Goal: Task Accomplishment & Management: Manage account settings

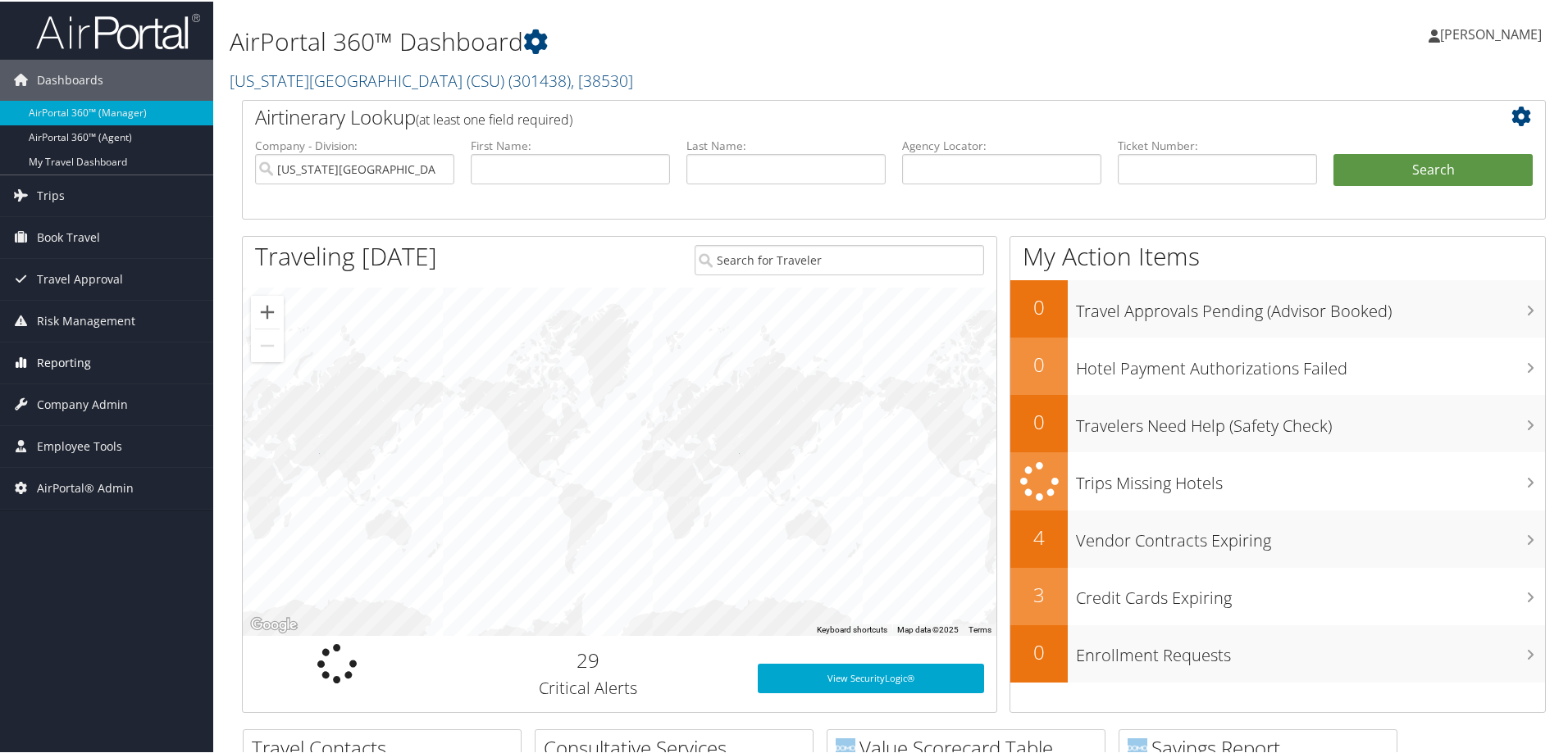
click at [113, 352] on link "Reporting" at bounding box center [106, 361] width 213 height 41
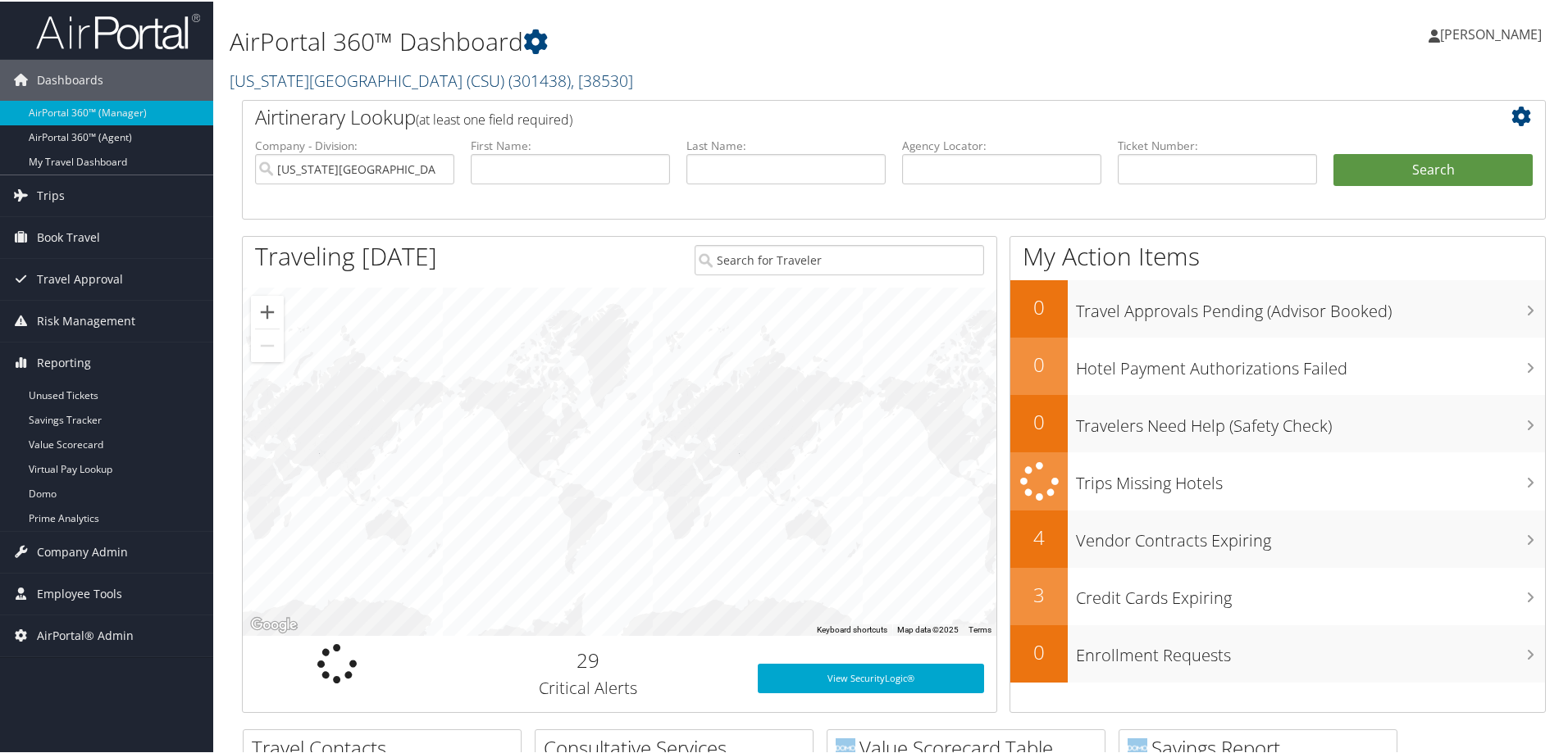
drag, startPoint x: 329, startPoint y: 71, endPoint x: 322, endPoint y: 76, distance: 8.6
click at [329, 71] on link "California State University (CSU) ( 301438 ) , [ 38530 ]" at bounding box center [431, 79] width 404 height 22
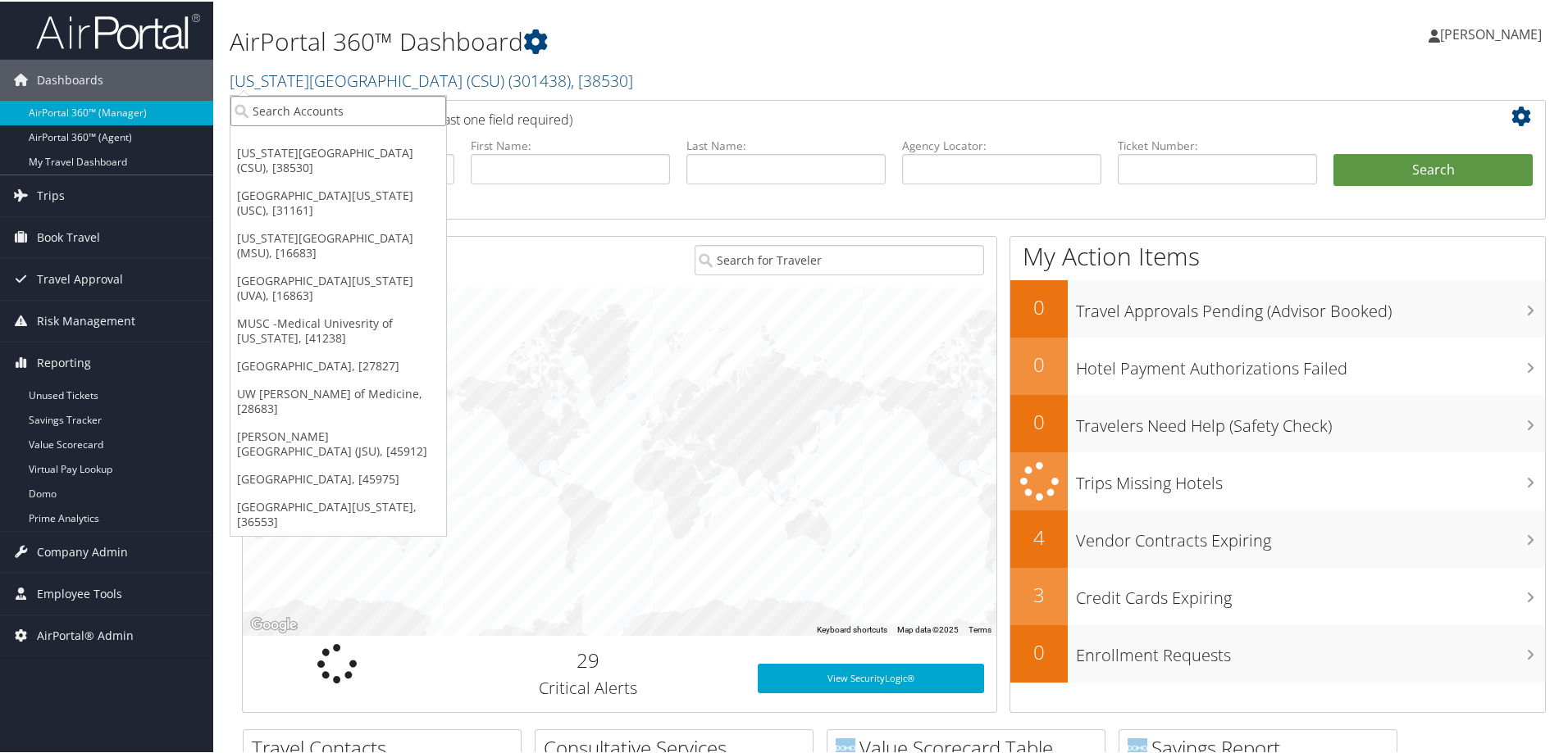
click at [294, 118] on input "search" at bounding box center [338, 109] width 216 height 30
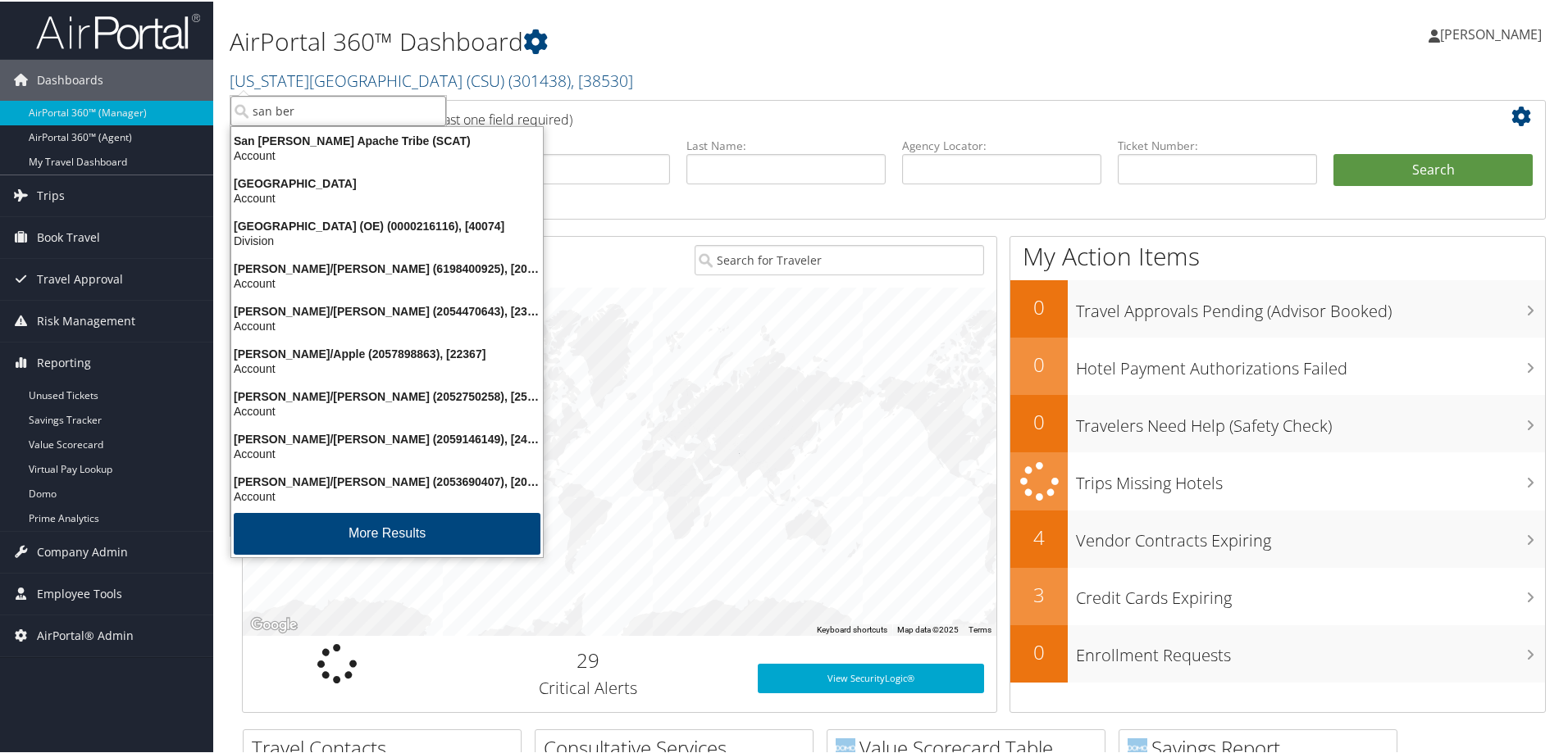
type input "san bern"
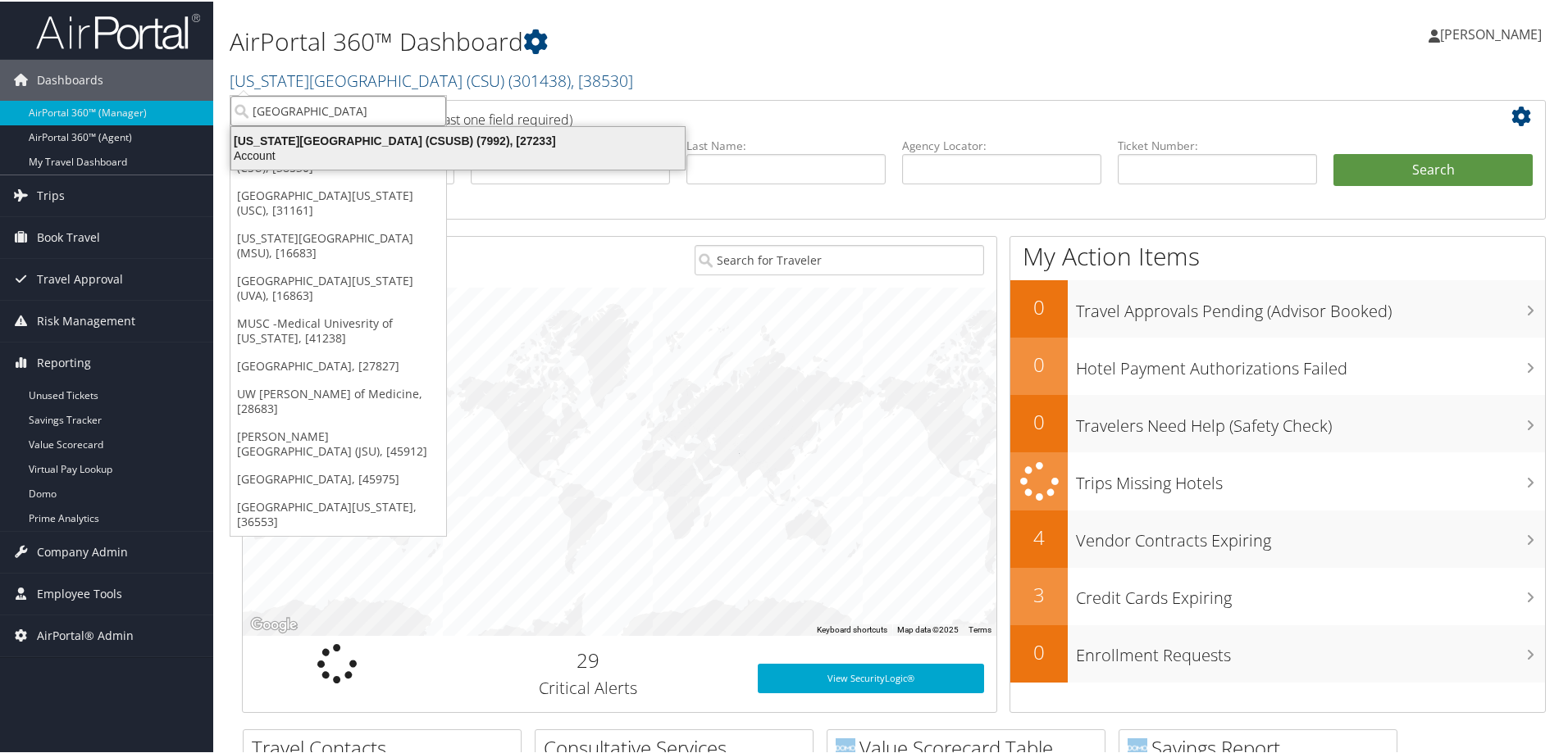
click at [448, 129] on div "California State University San Bernardino (CSUSB) (7992), [27233] Account" at bounding box center [458, 146] width 449 height 38
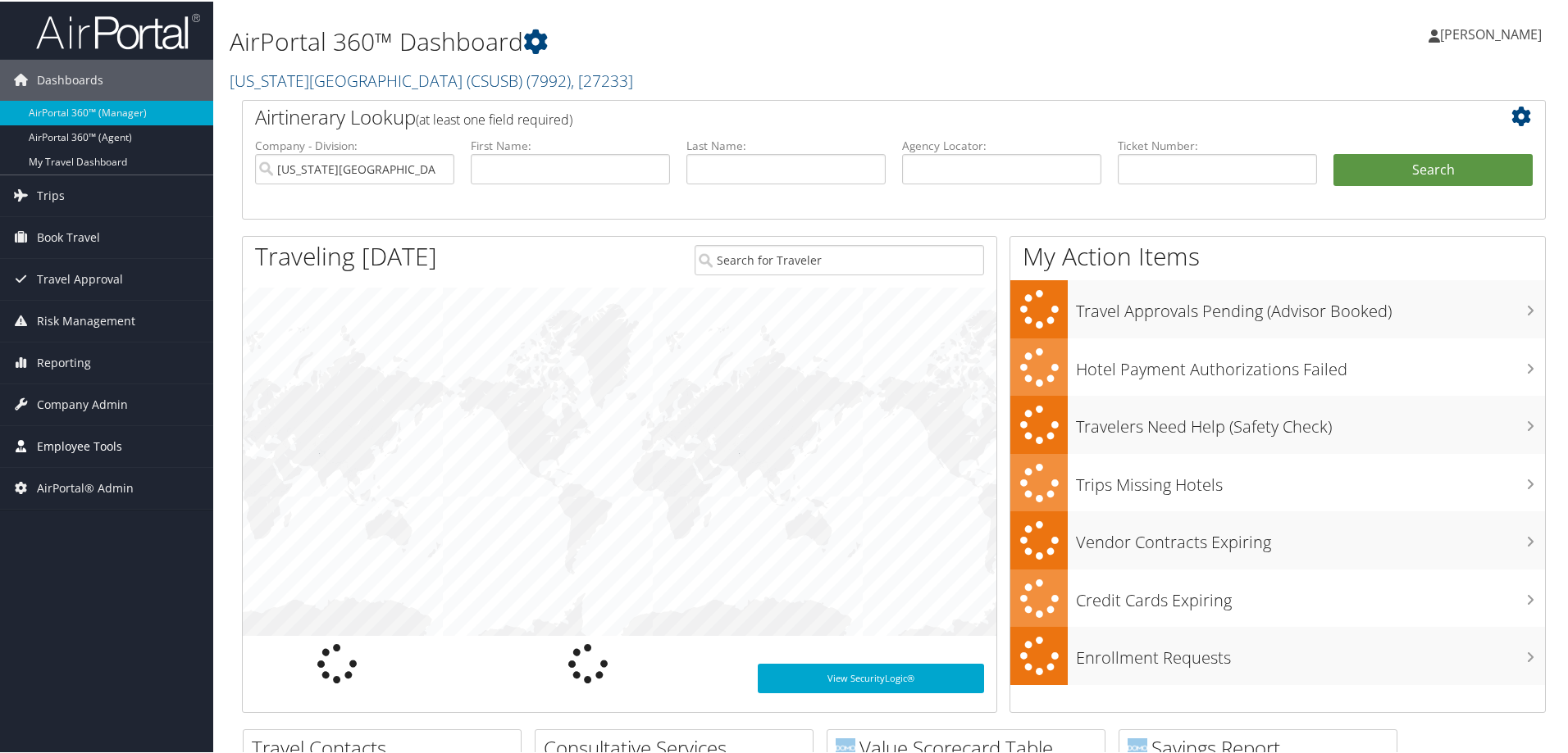
click at [126, 439] on link "Employee Tools" at bounding box center [106, 445] width 213 height 41
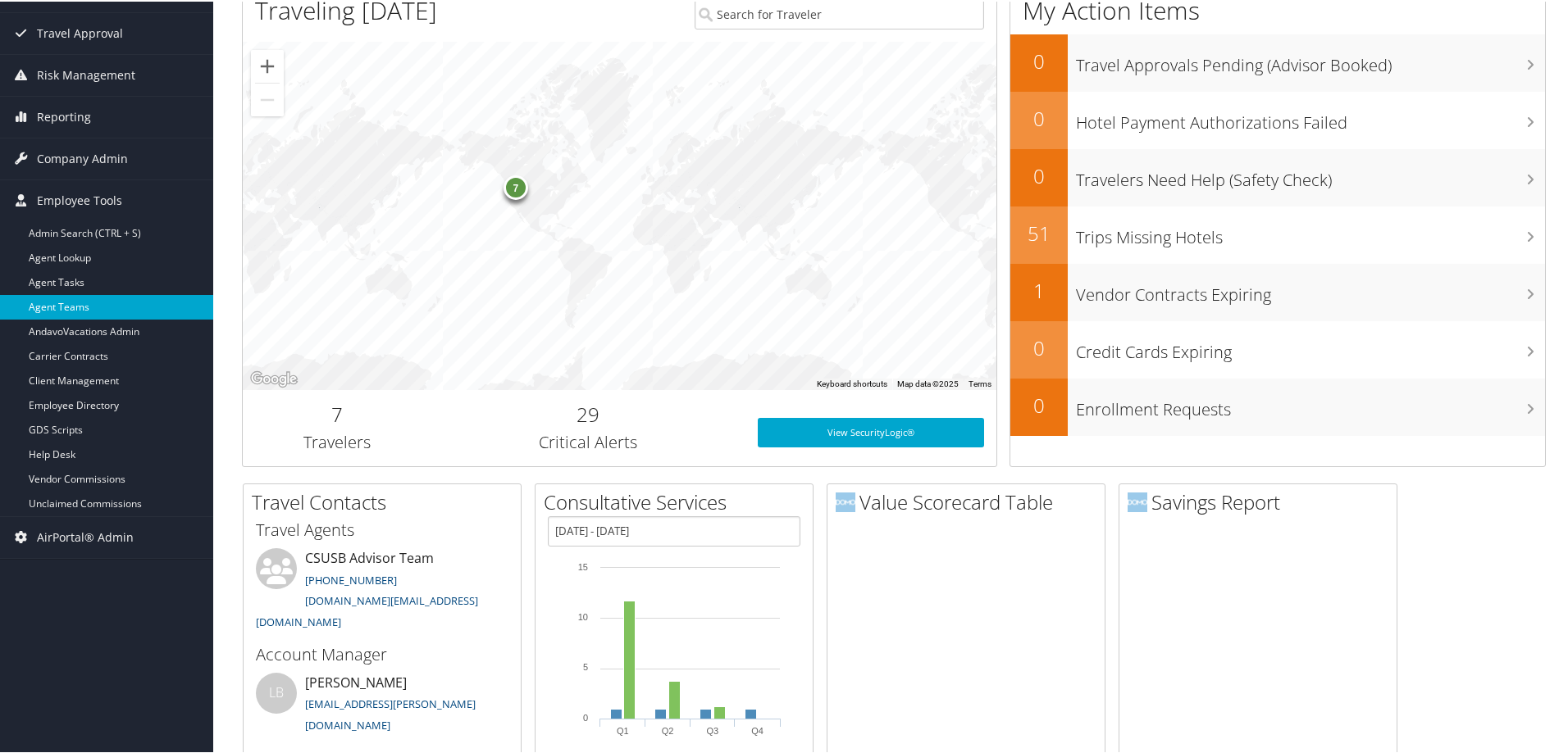
scroll to position [164, 0]
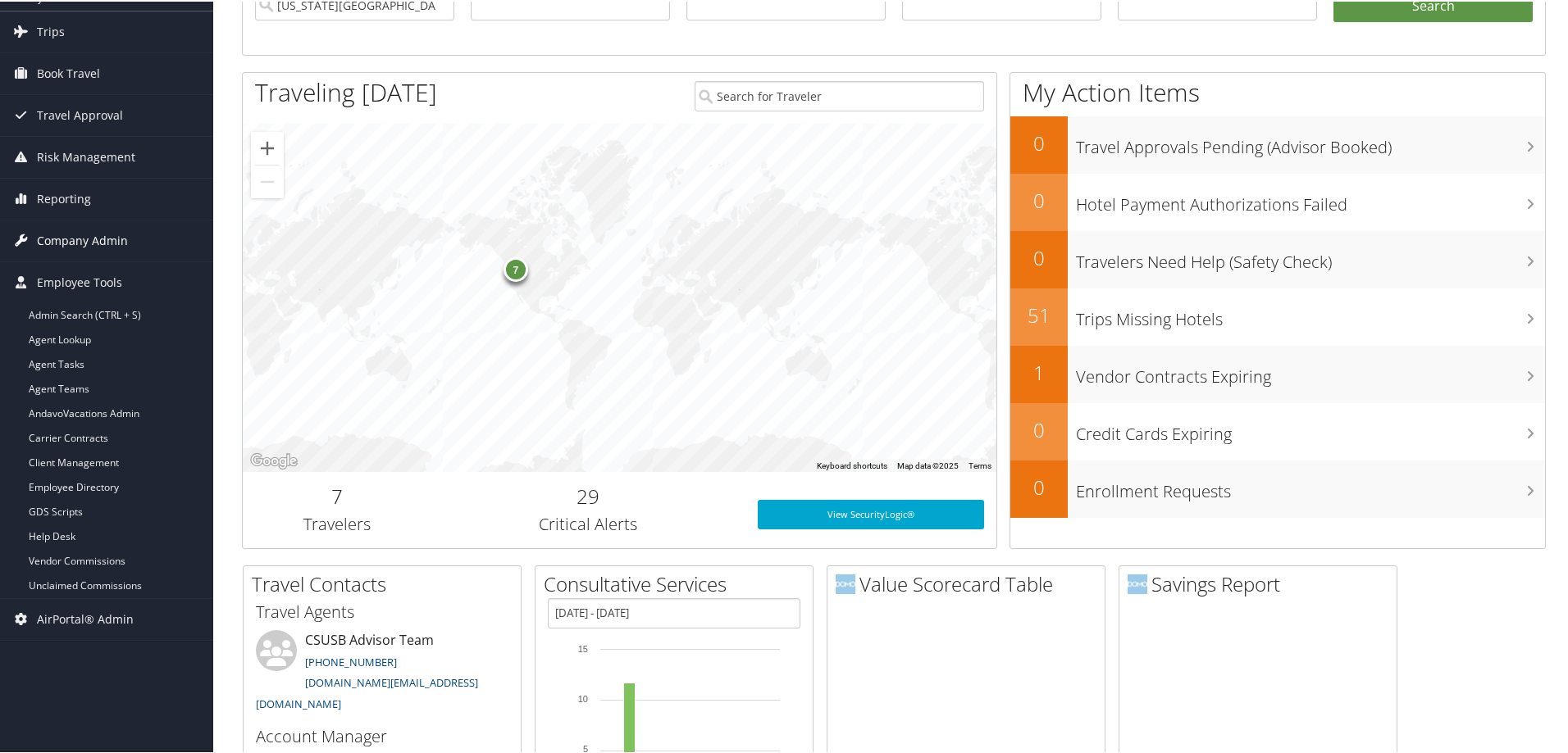
click at [153, 235] on link "Company Admin" at bounding box center [106, 239] width 213 height 41
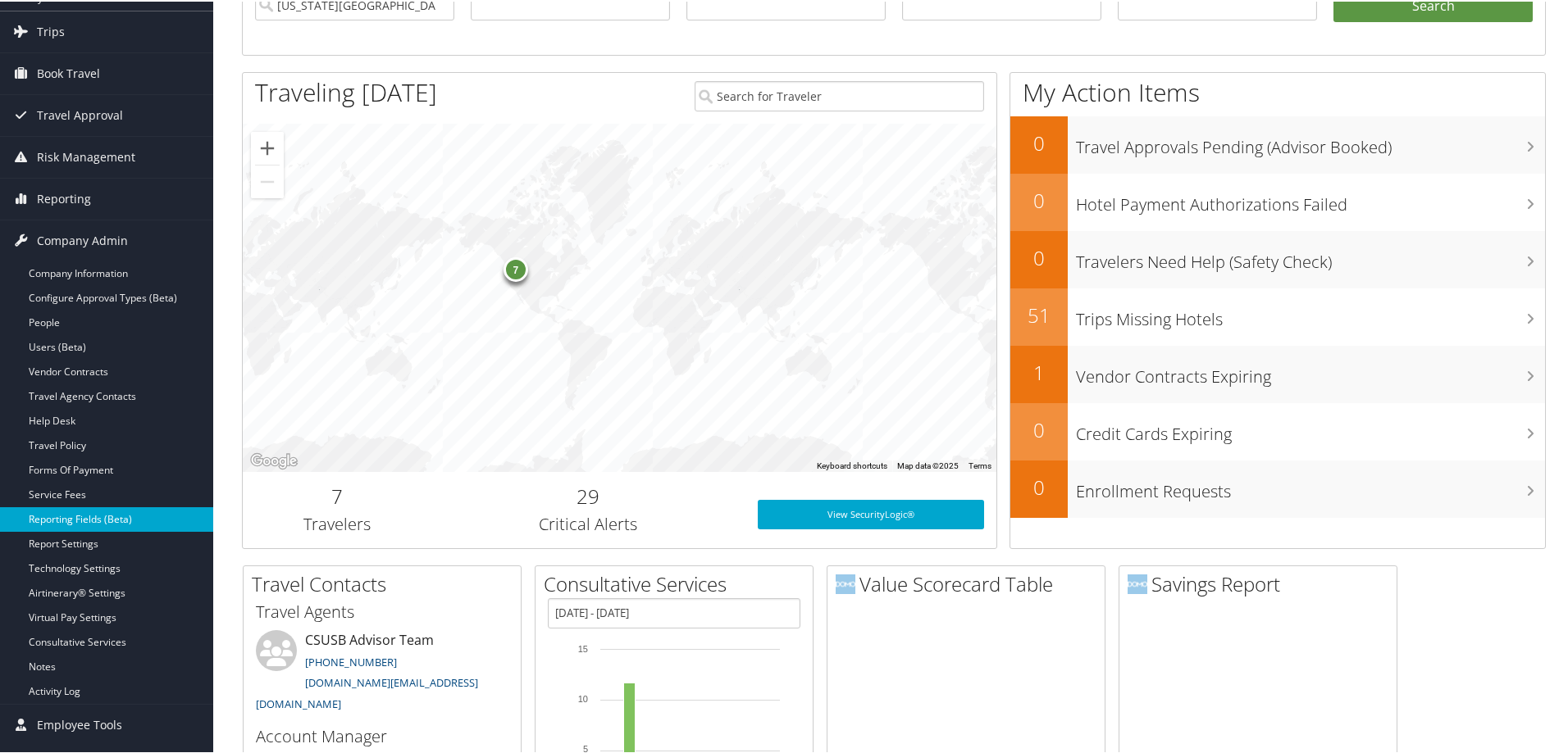
click at [156, 517] on link "Reporting Fields (Beta)" at bounding box center [106, 518] width 213 height 25
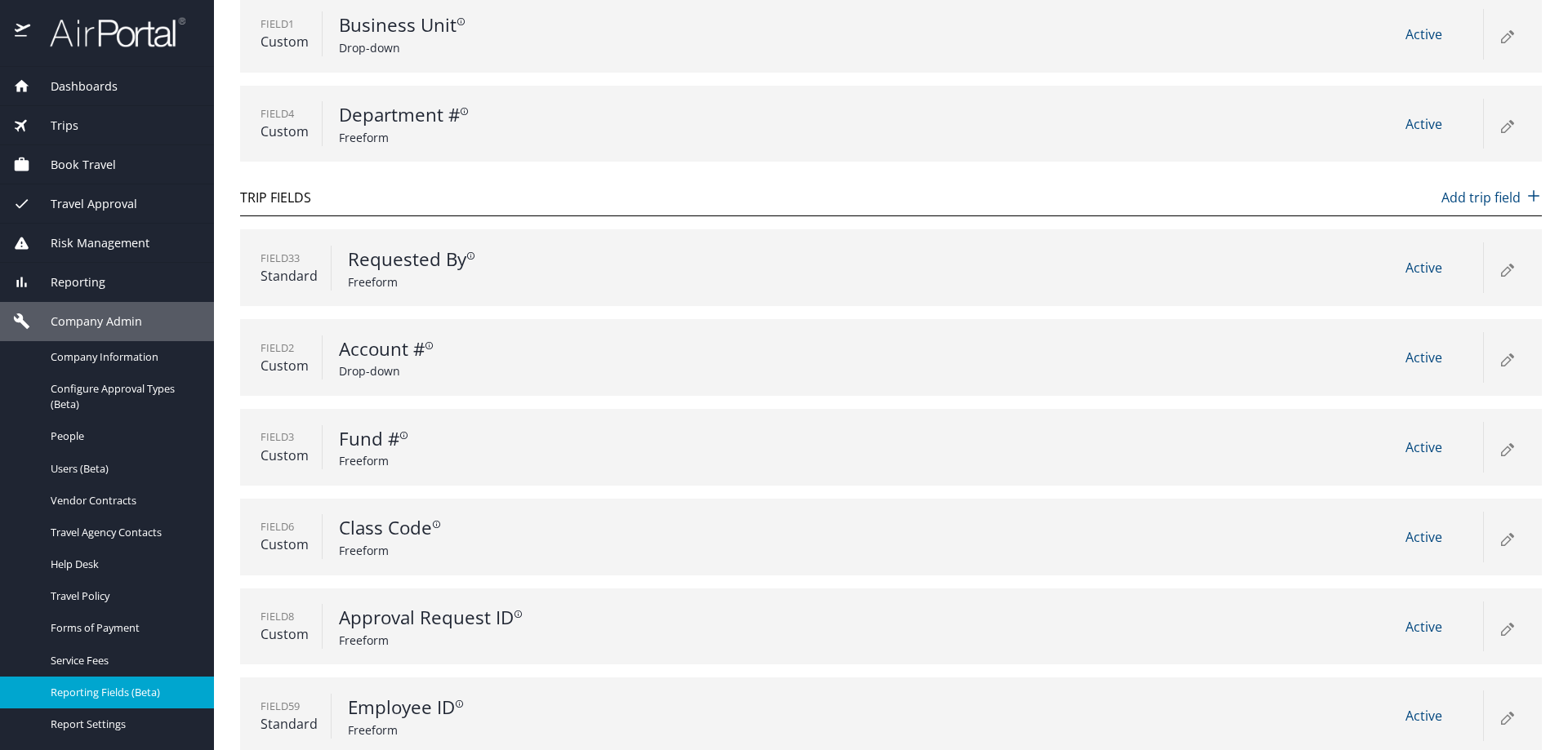
scroll to position [343, 0]
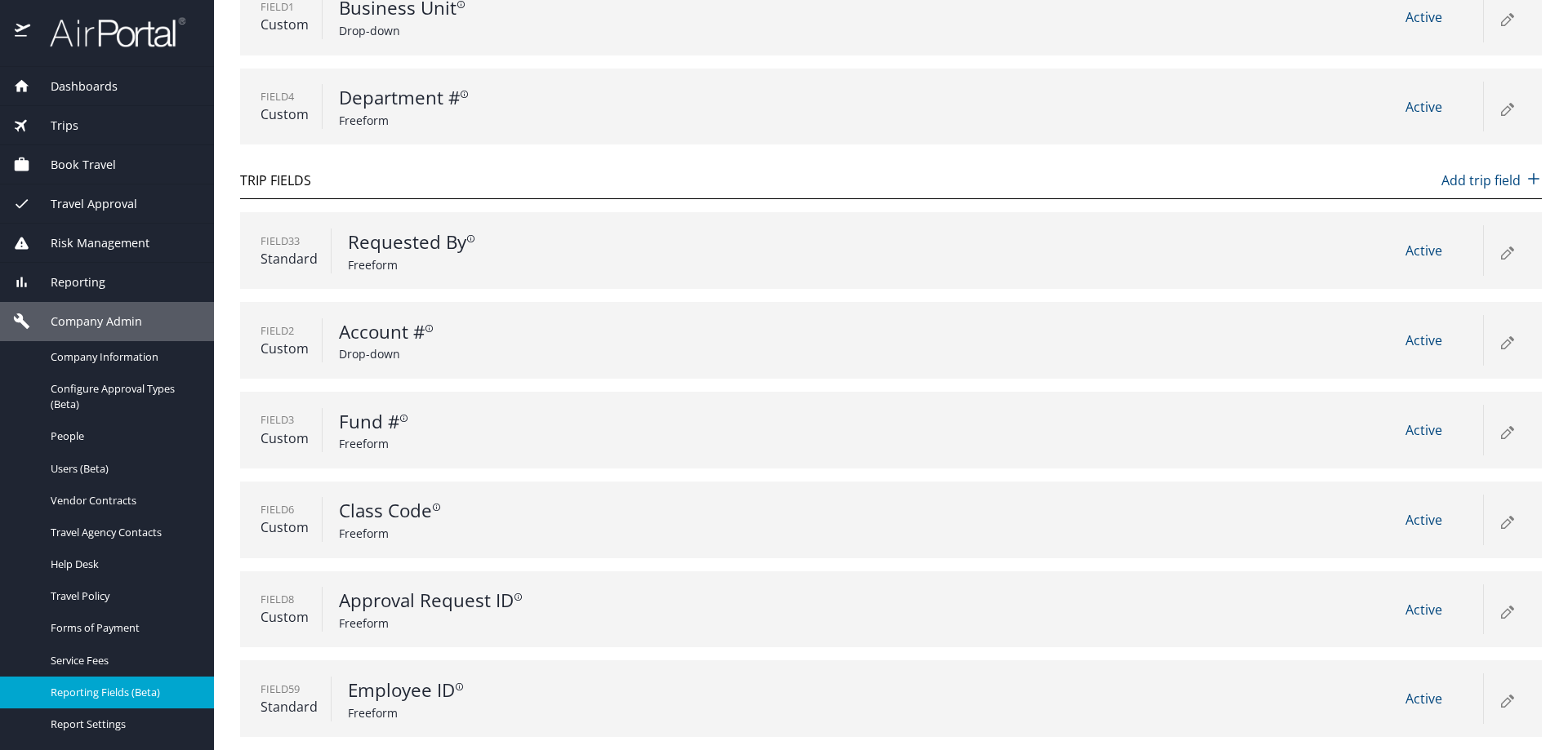
click at [1306, 602] on div "Field 8 Custom Approval Request ID Freeform Active" at bounding box center [891, 610] width 1302 height 77
click at [1497, 618] on icon at bounding box center [1507, 611] width 19 height 19
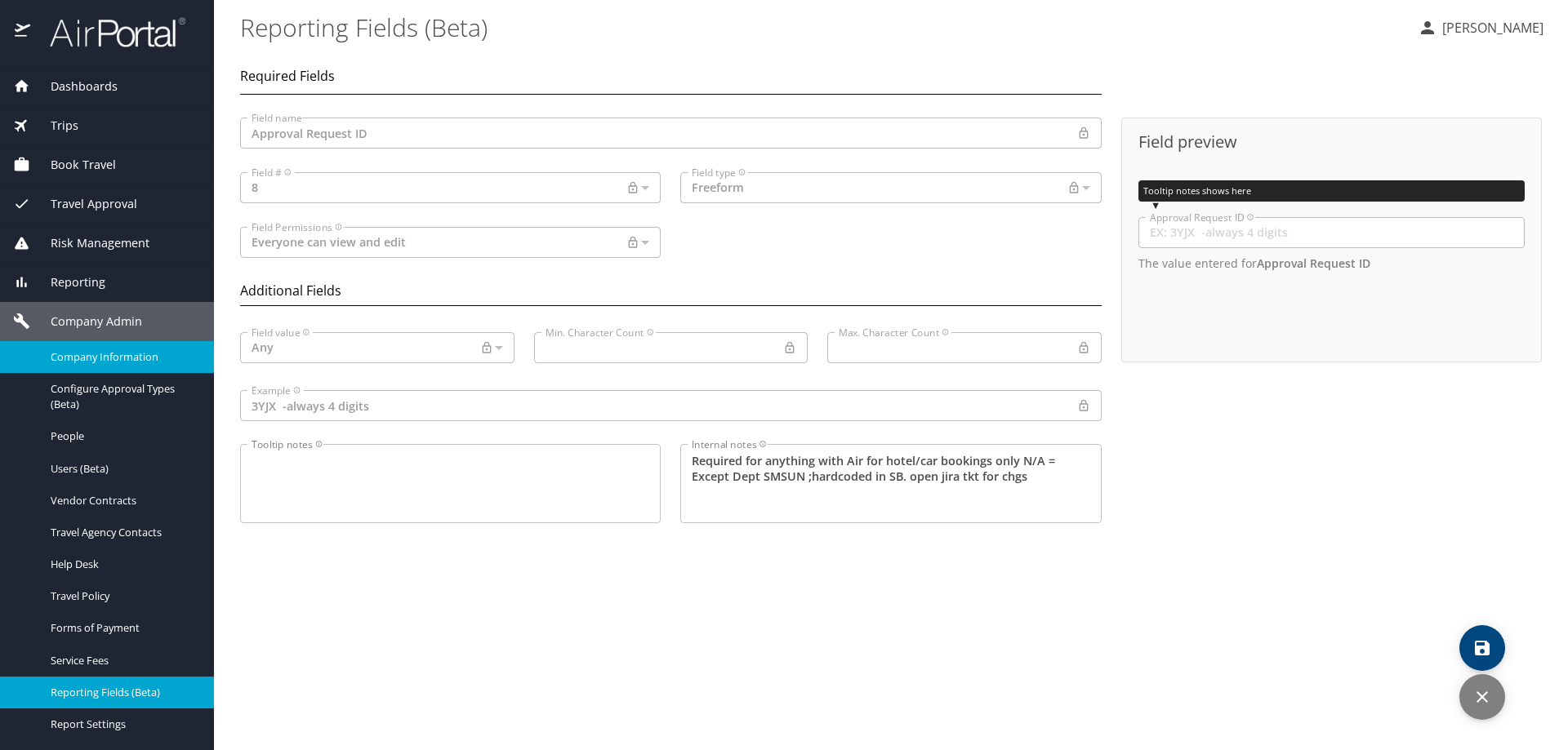
click at [118, 369] on link "Company Information" at bounding box center [107, 357] width 214 height 32
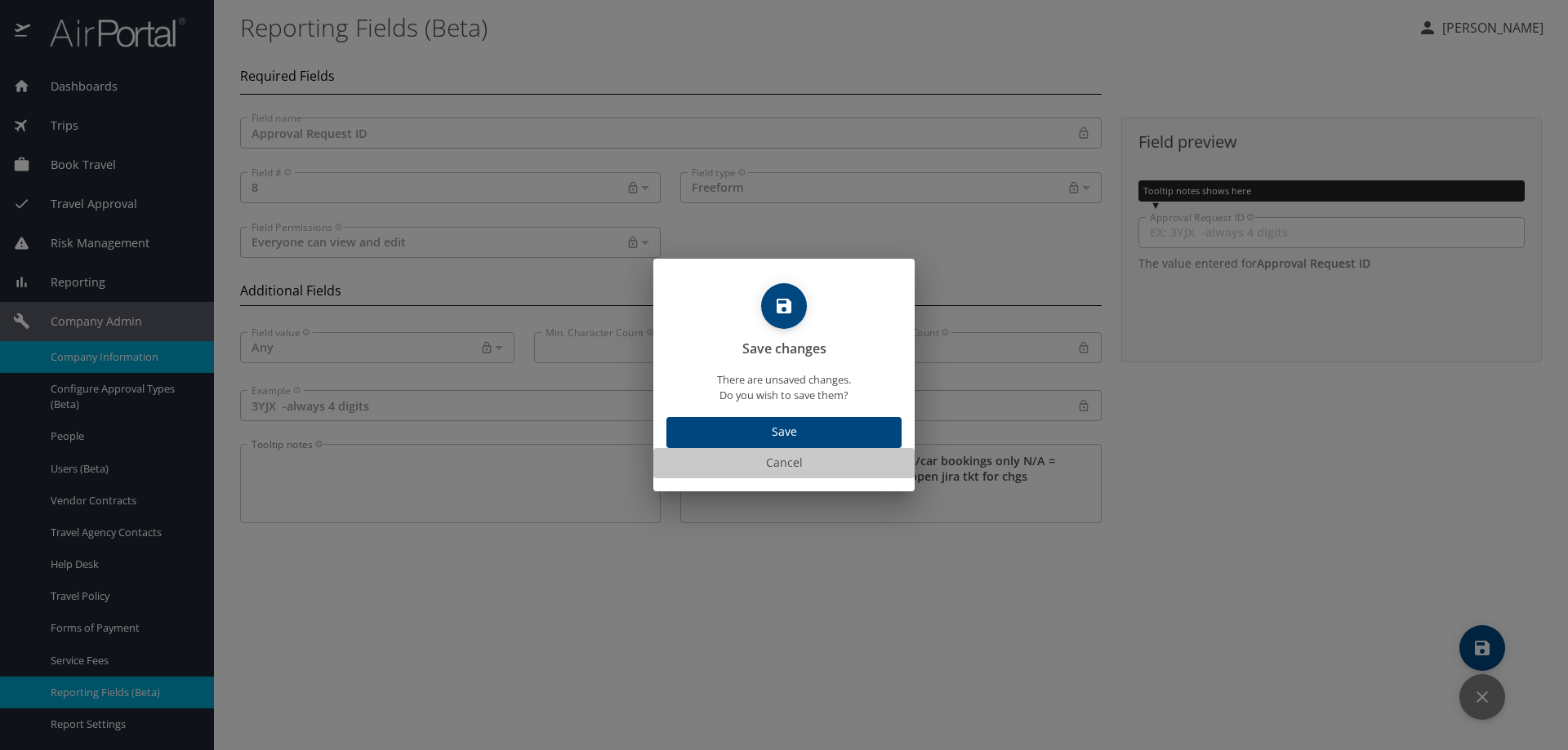
click at [776, 468] on span "Cancel" at bounding box center [784, 462] width 249 height 20
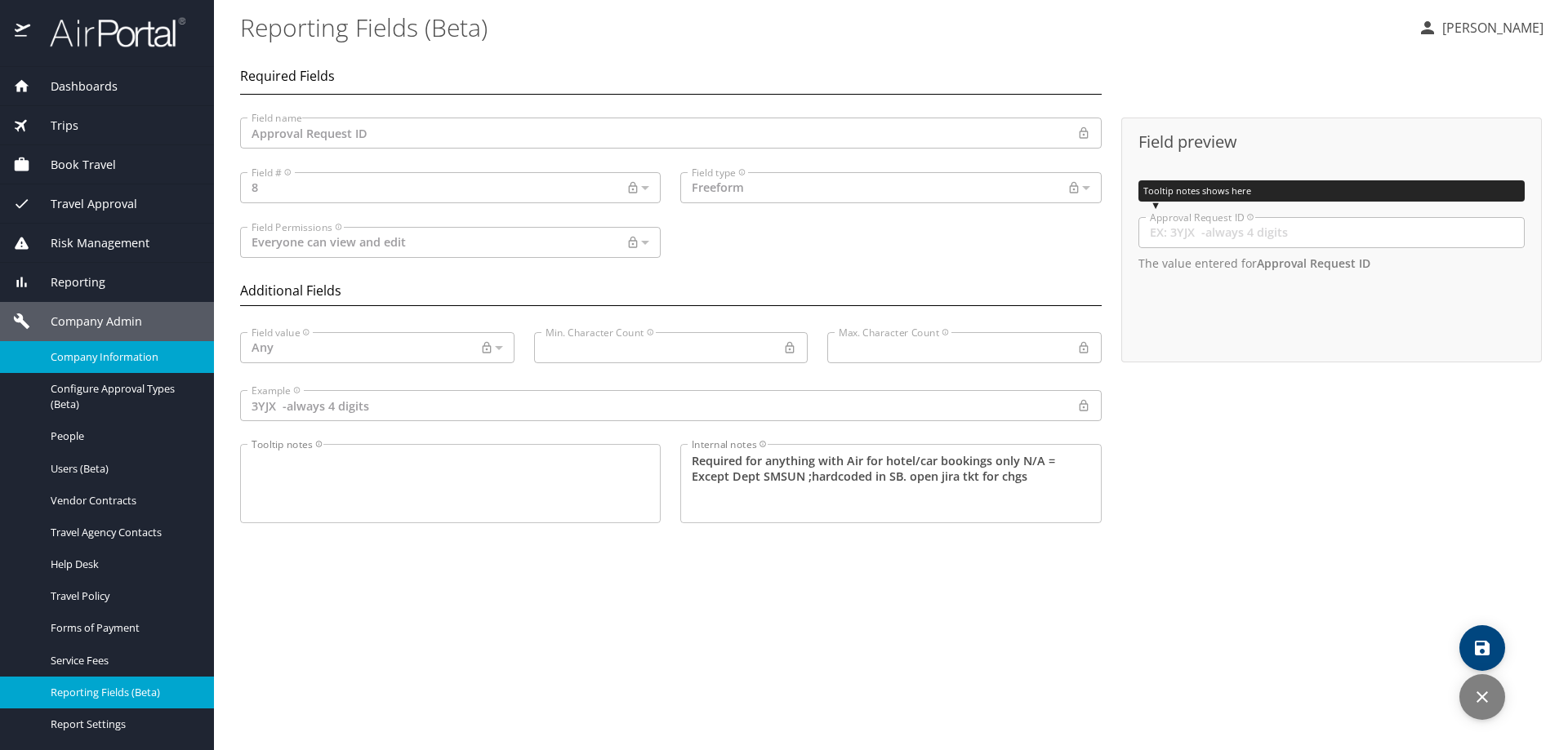
click at [1469, 711] on button "discard" at bounding box center [1483, 697] width 46 height 46
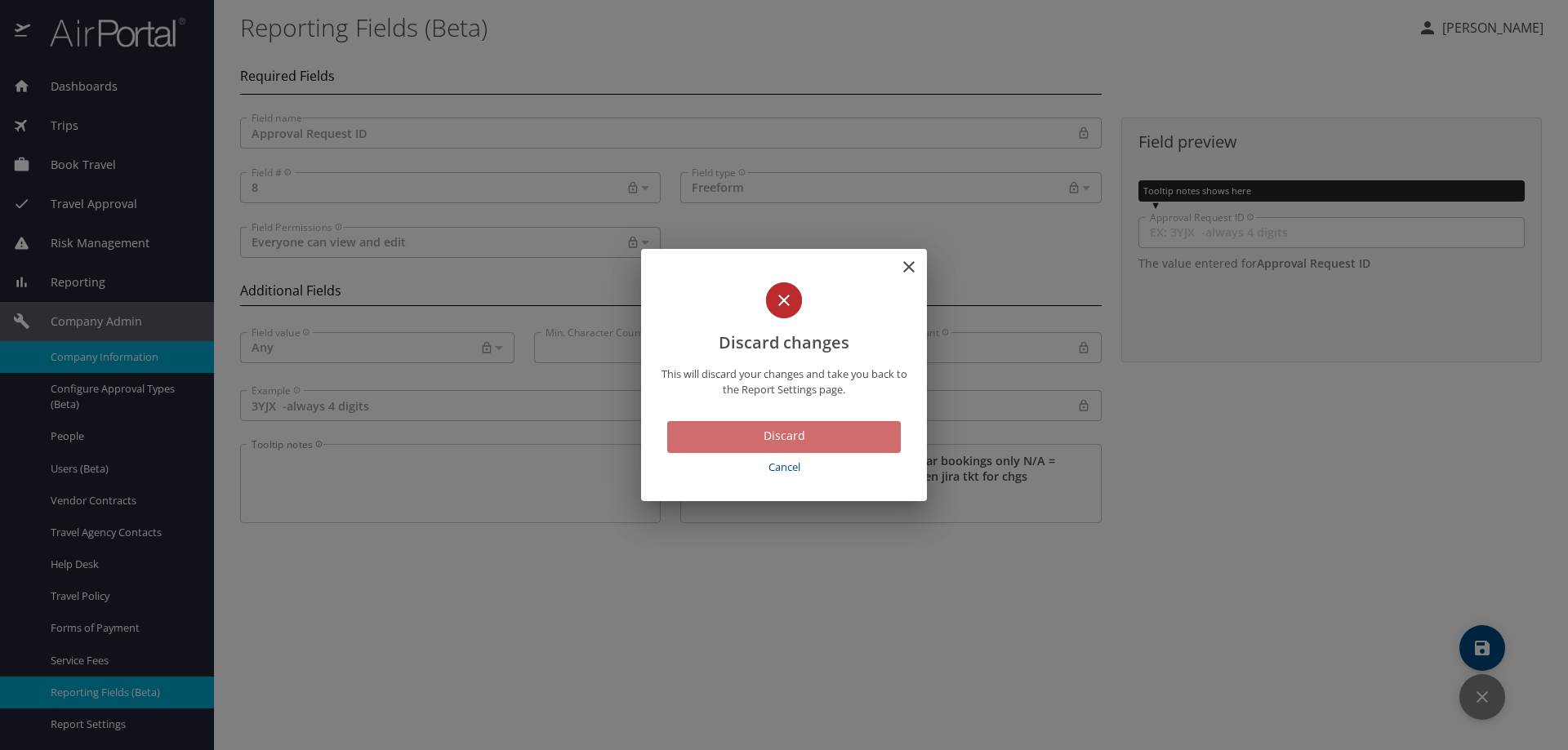
click at [778, 435] on span "Discard" at bounding box center [784, 435] width 207 height 20
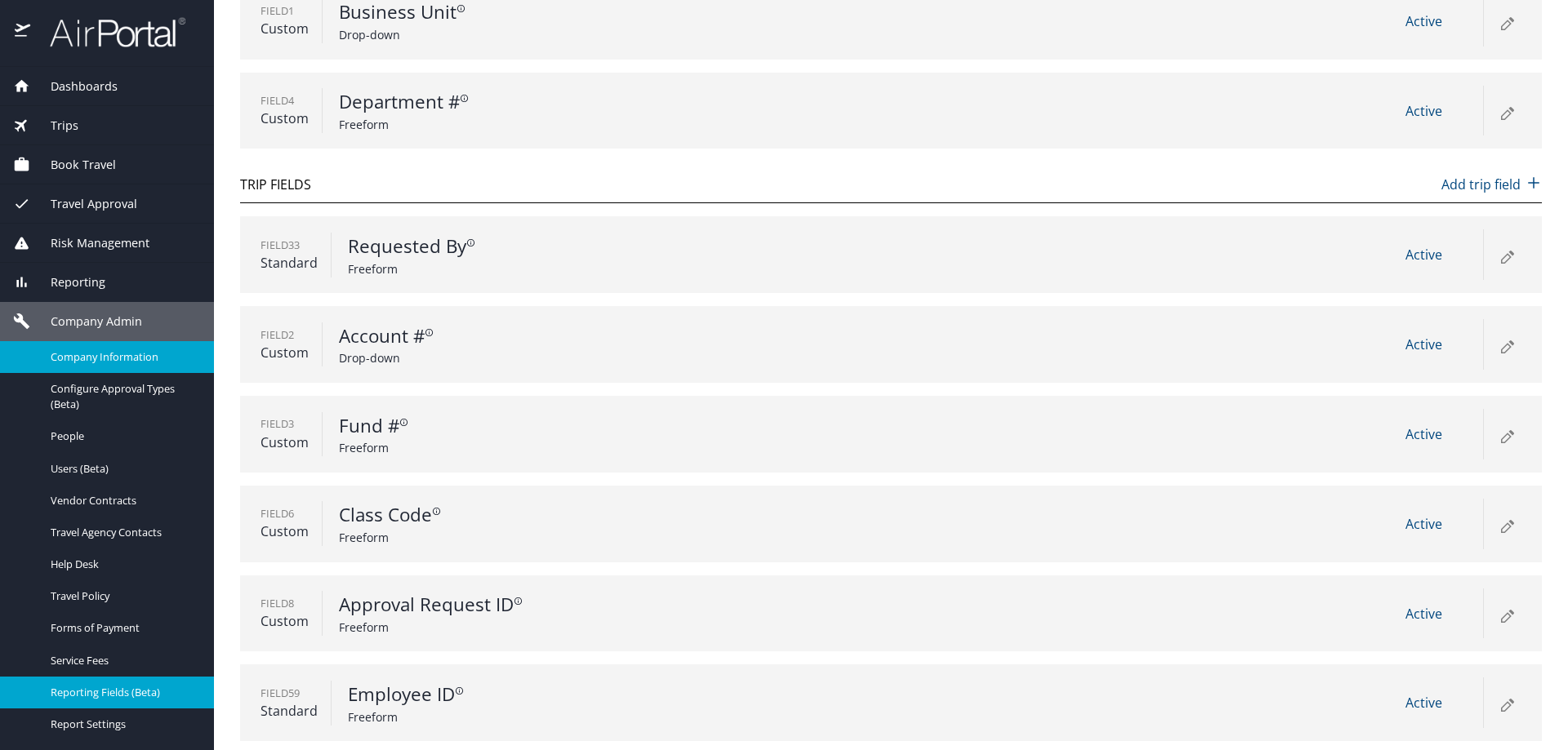
scroll to position [343, 0]
click at [1414, 606] on span "Active" at bounding box center [1424, 610] width 36 height 18
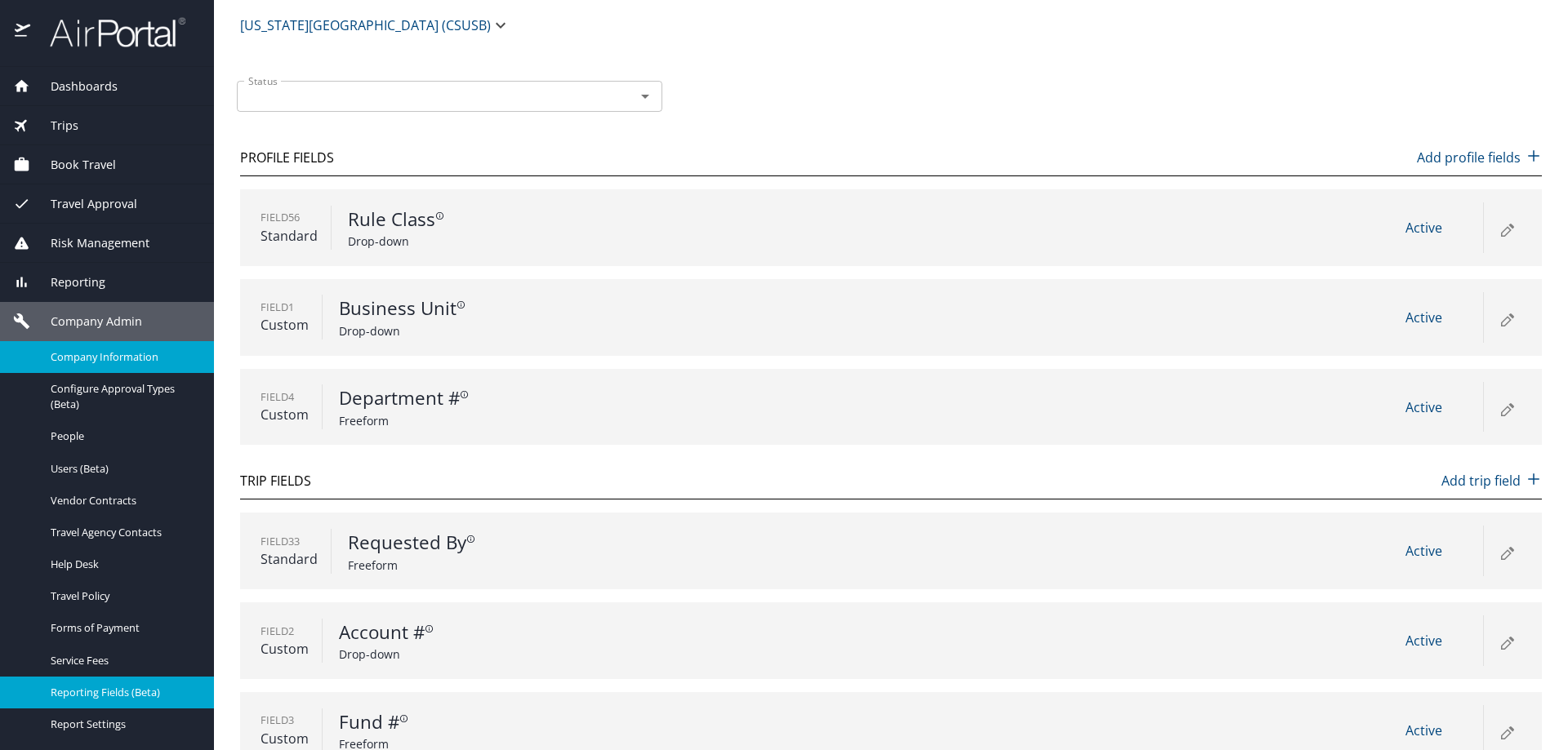
scroll to position [17, 0]
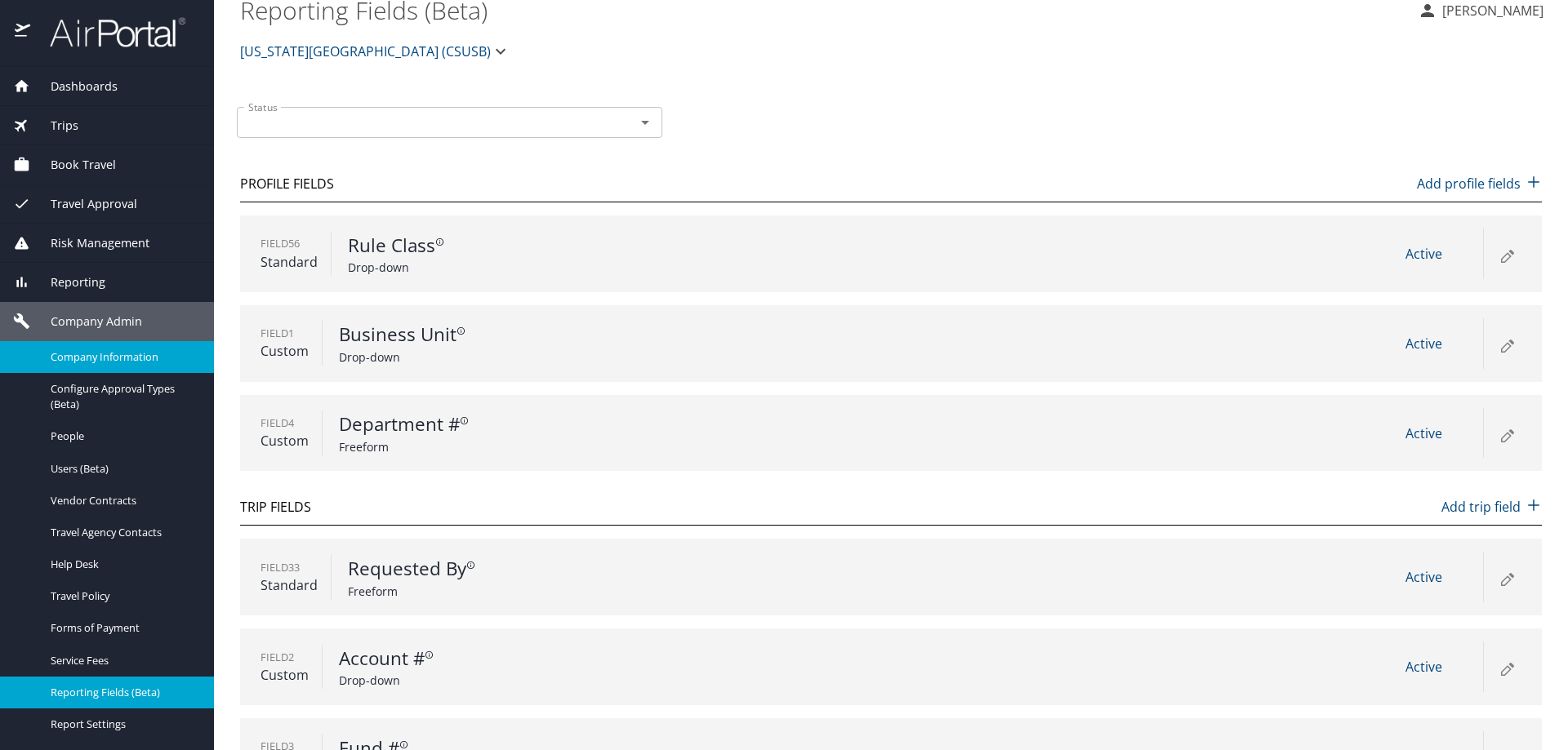
click at [1472, 505] on p "Add trip field" at bounding box center [1491, 506] width 101 height 19
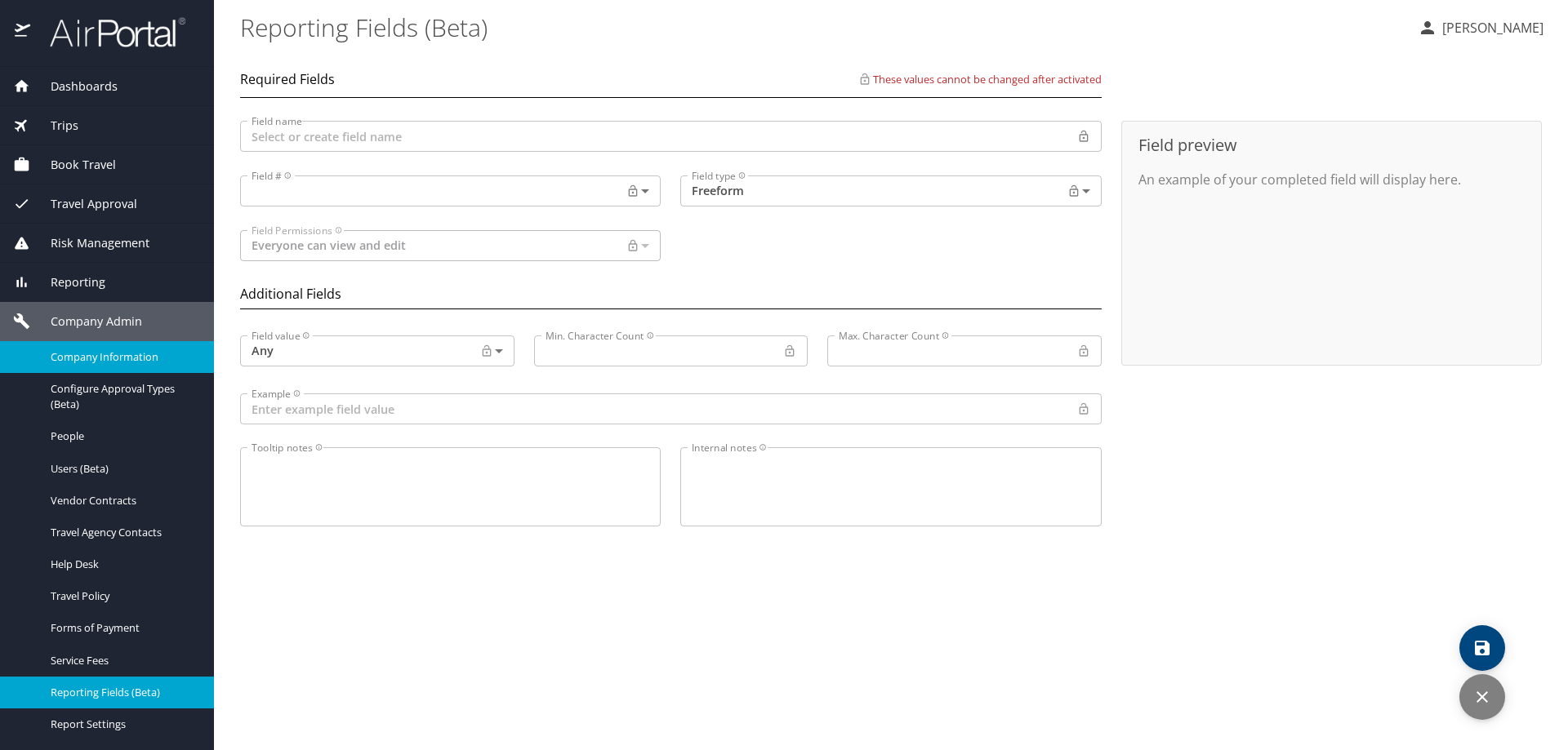
click at [1476, 687] on button "discard" at bounding box center [1483, 697] width 46 height 46
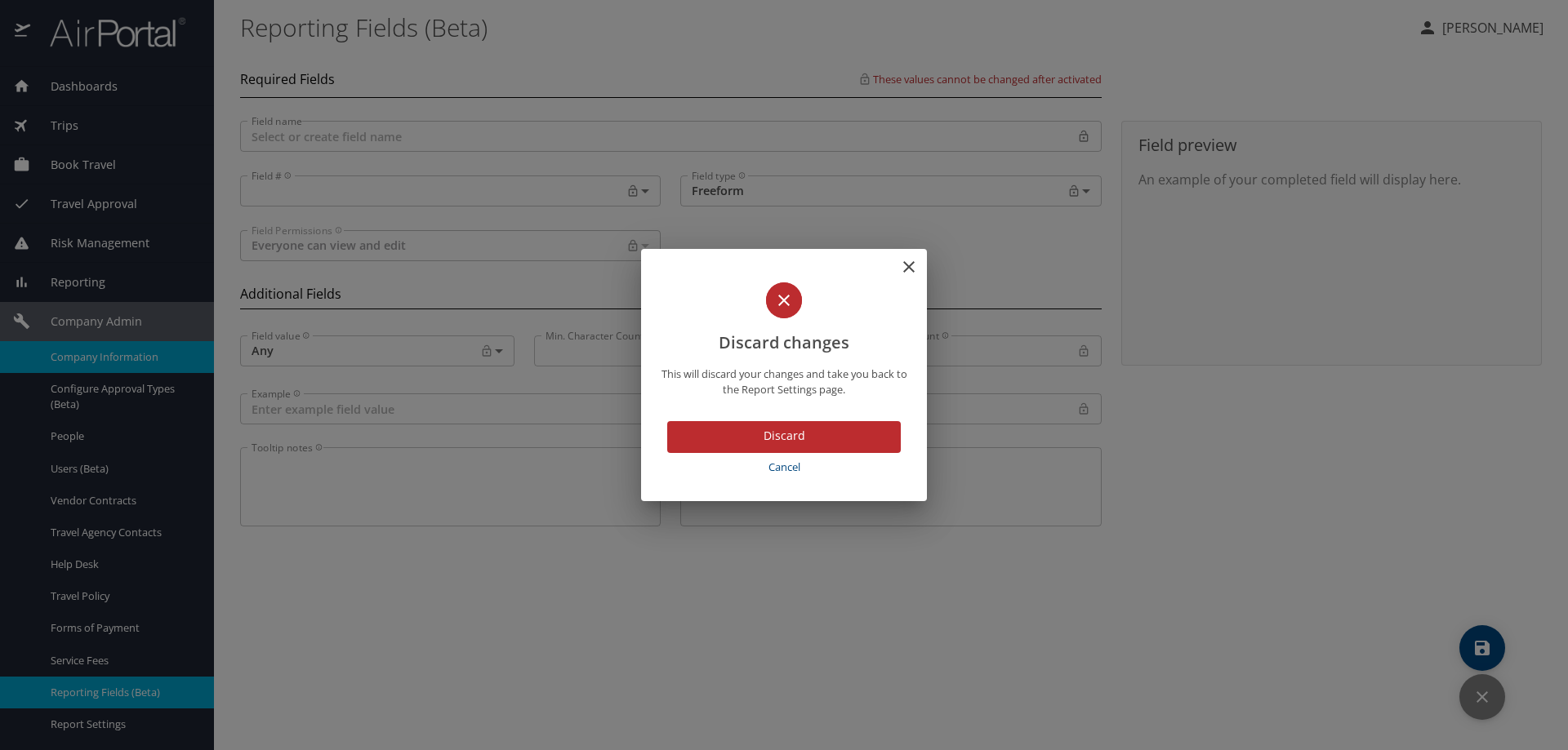
click at [825, 441] on span "Discard" at bounding box center [784, 435] width 207 height 20
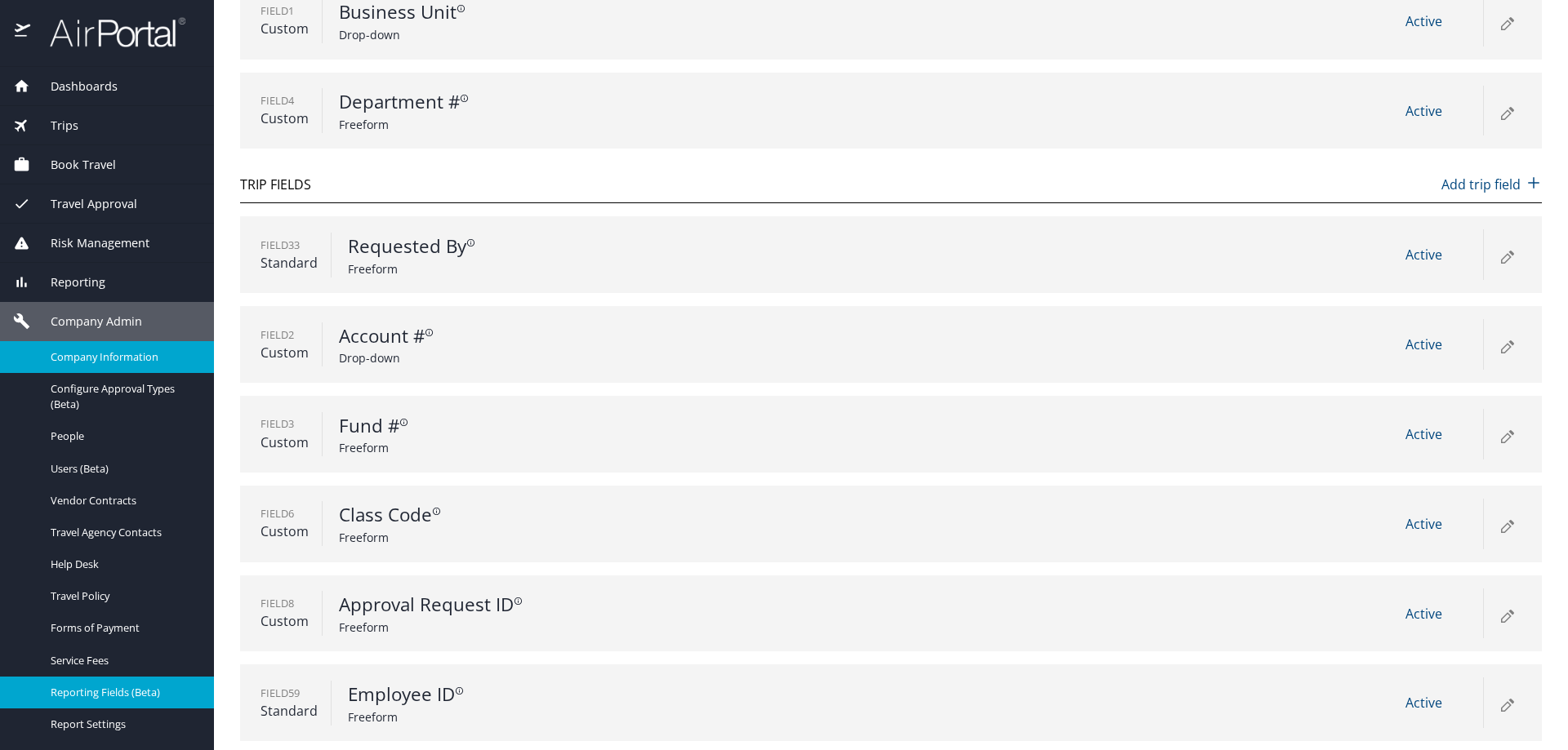
scroll to position [343, 0]
click at [1502, 613] on icon at bounding box center [1506, 613] width 9 height 9
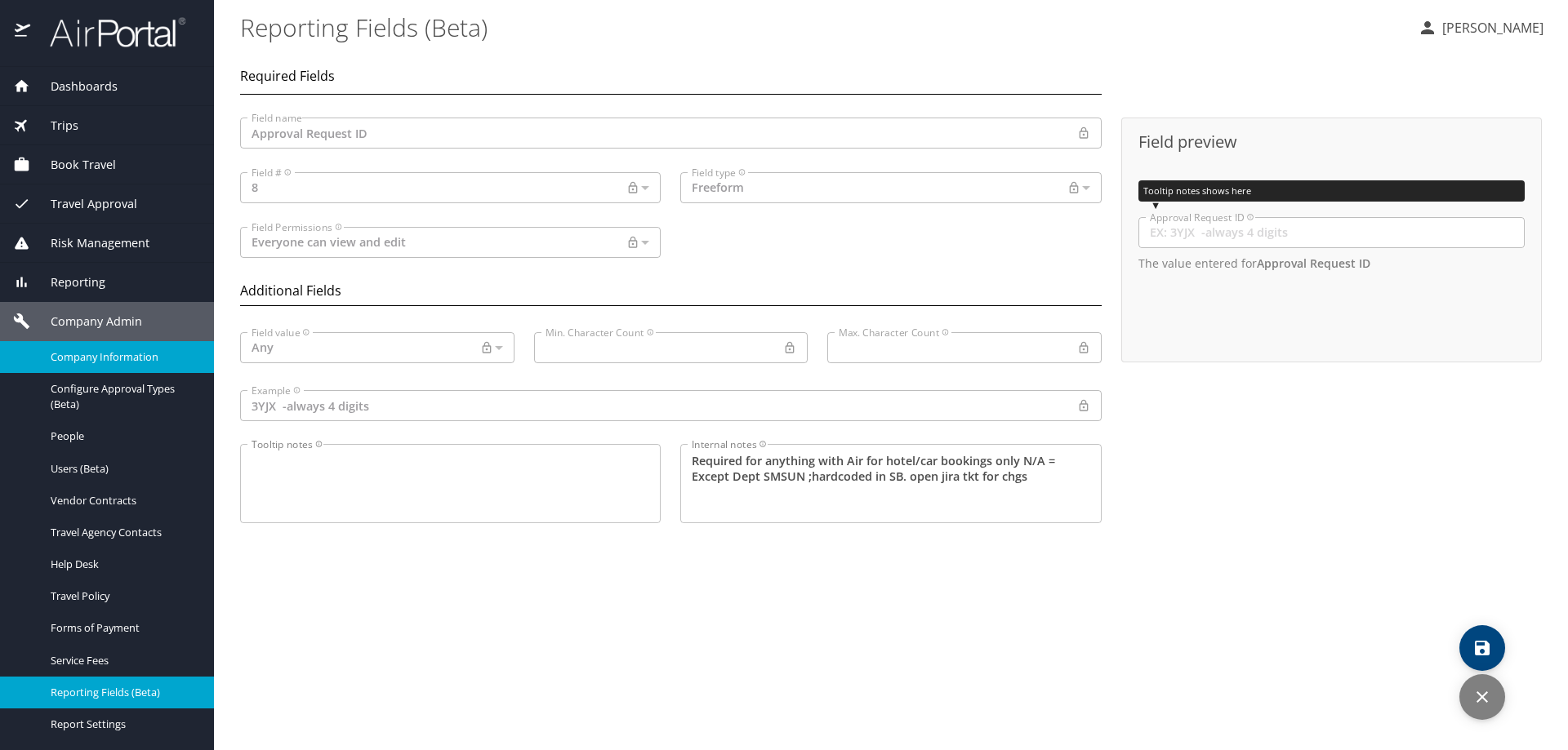
click at [811, 628] on main "Reporting Fields (Beta) [PERSON_NAME] Required Fields Field name Approval Reque…" at bounding box center [891, 375] width 1354 height 750
click at [129, 595] on span "Travel Policy" at bounding box center [123, 597] width 144 height 15
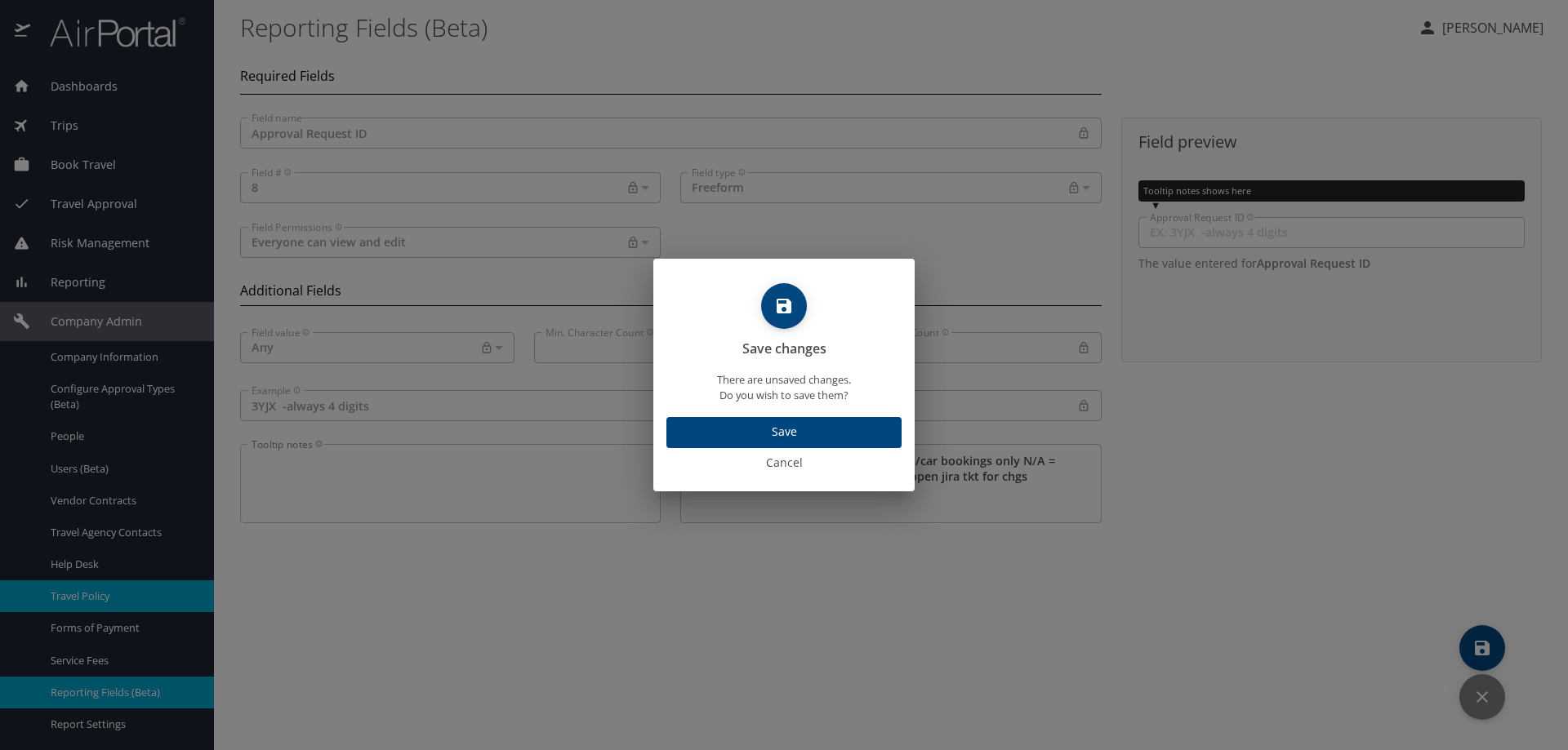
click at [801, 465] on span "Cancel" at bounding box center [784, 462] width 249 height 20
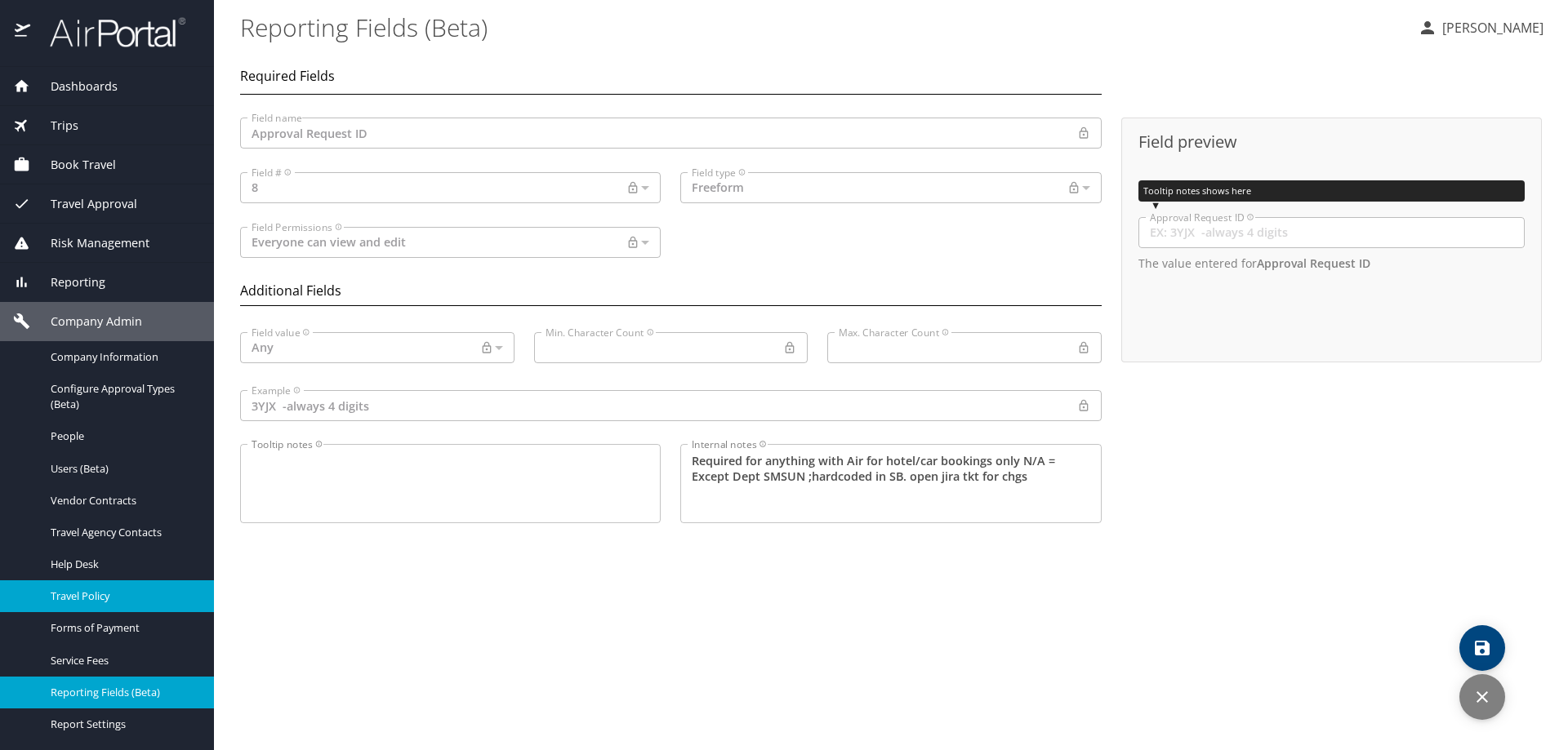
click at [1474, 694] on icon "discard" at bounding box center [1483, 697] width 19 height 19
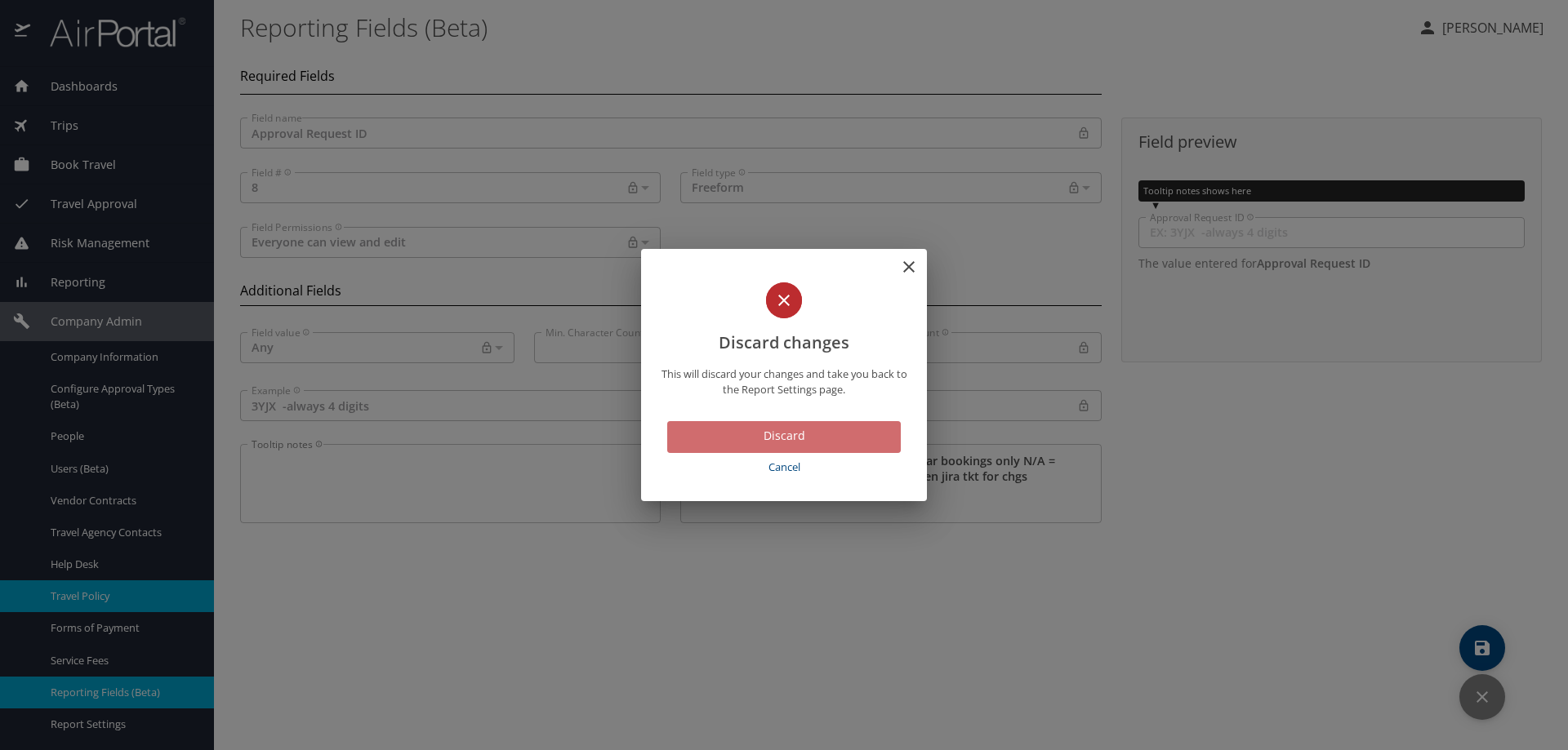
click at [848, 436] on span "Discard" at bounding box center [784, 435] width 207 height 20
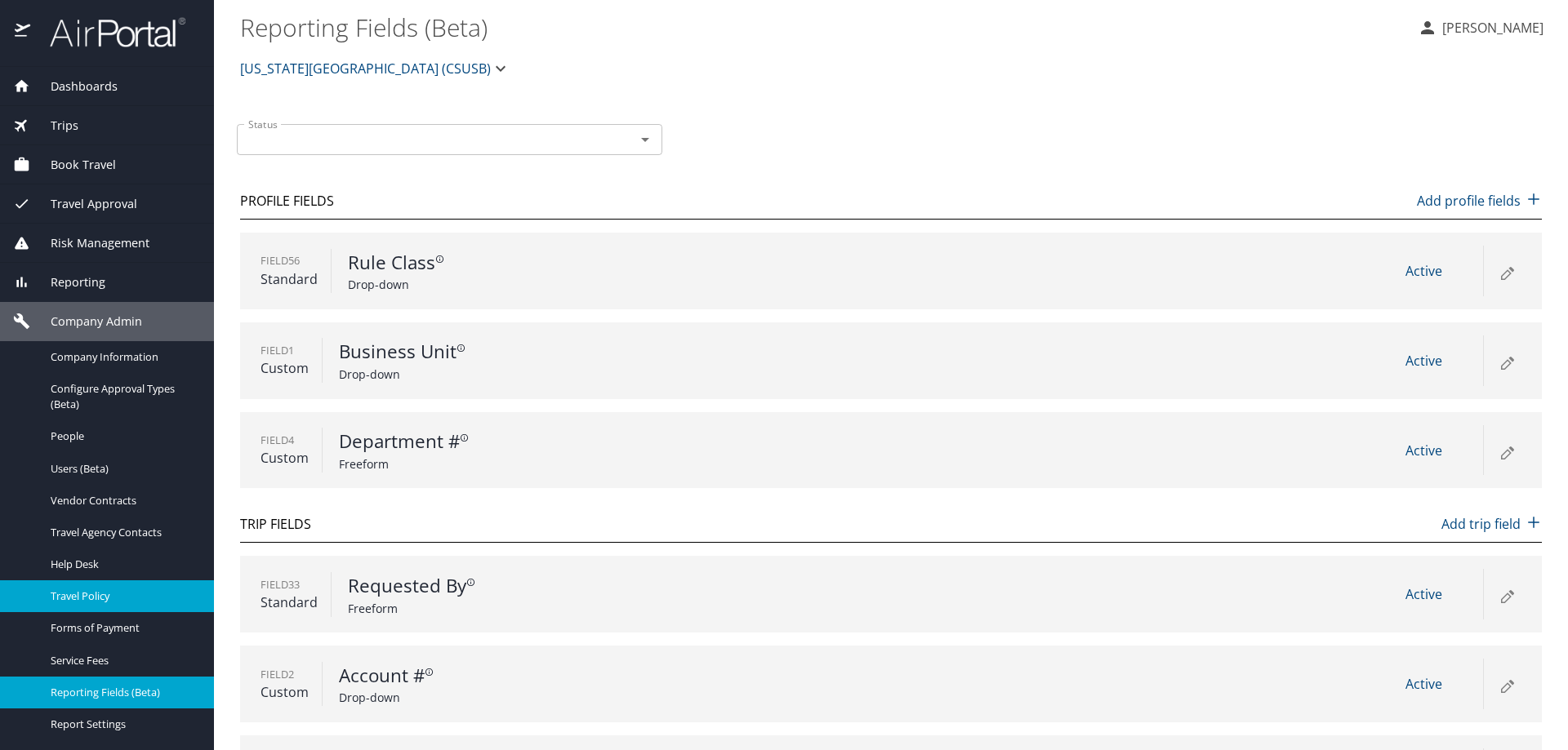
click at [114, 599] on span "Travel Policy" at bounding box center [123, 597] width 144 height 15
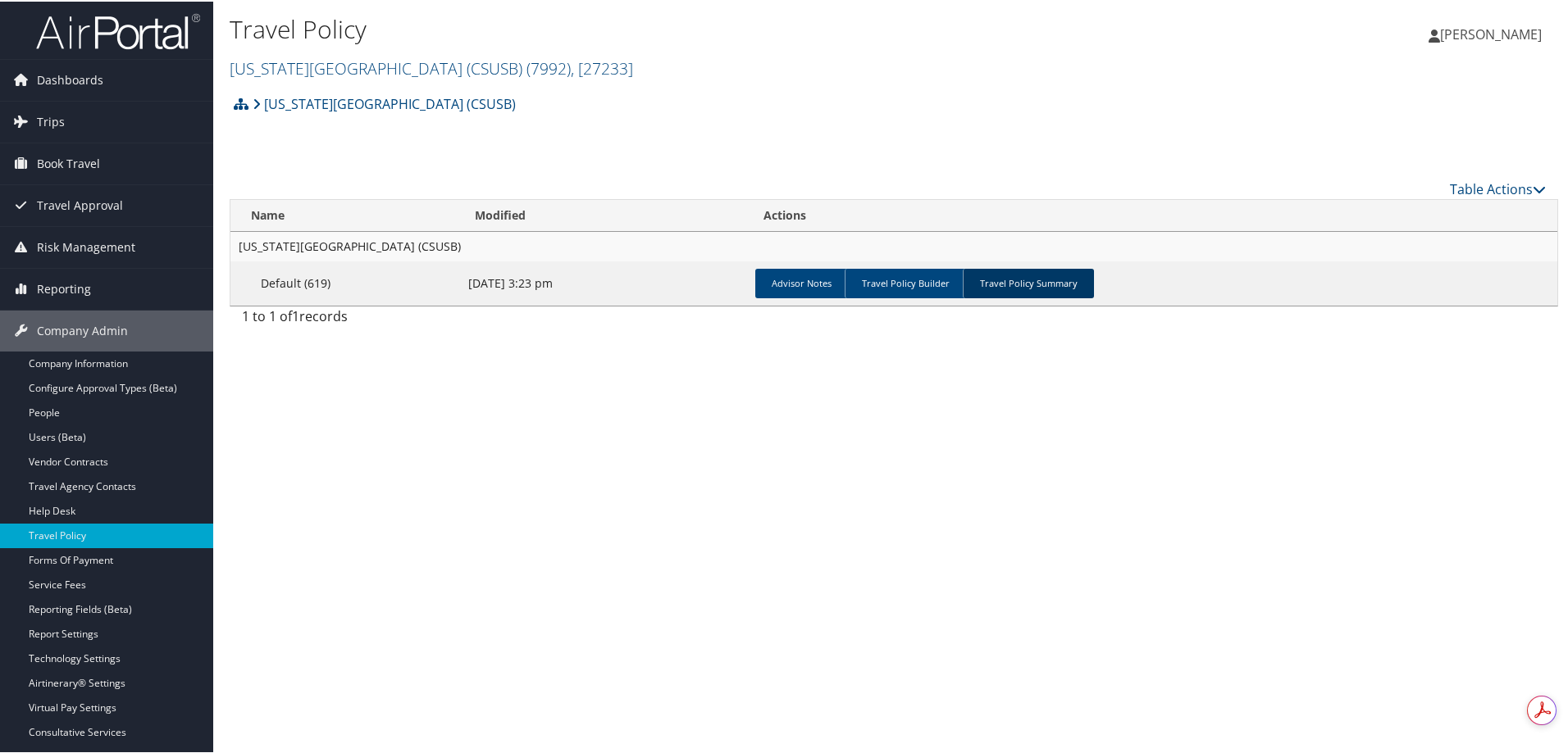
click at [1055, 268] on link "Travel Policy Summary" at bounding box center [1028, 282] width 131 height 30
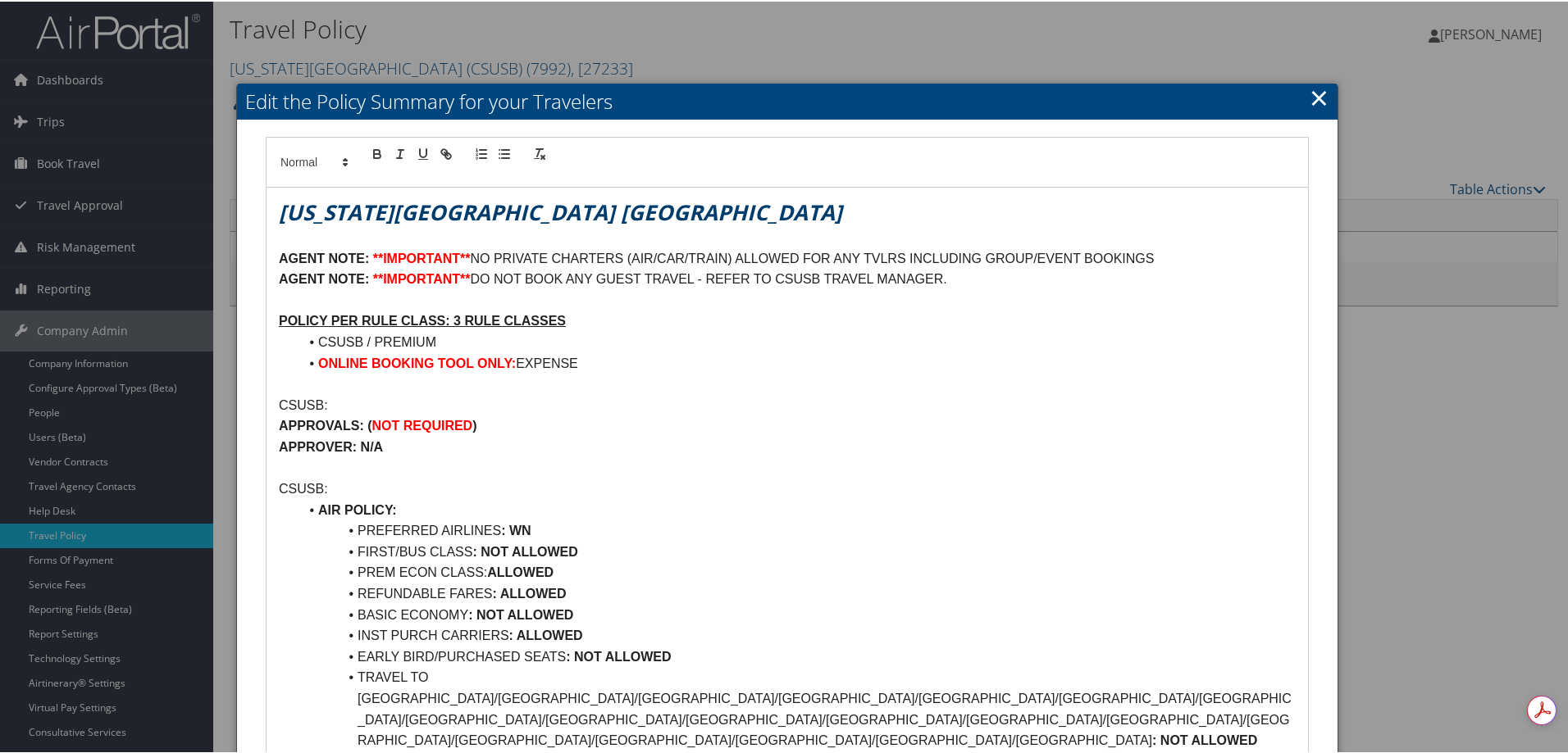
click at [1315, 97] on link "×" at bounding box center [1319, 96] width 19 height 33
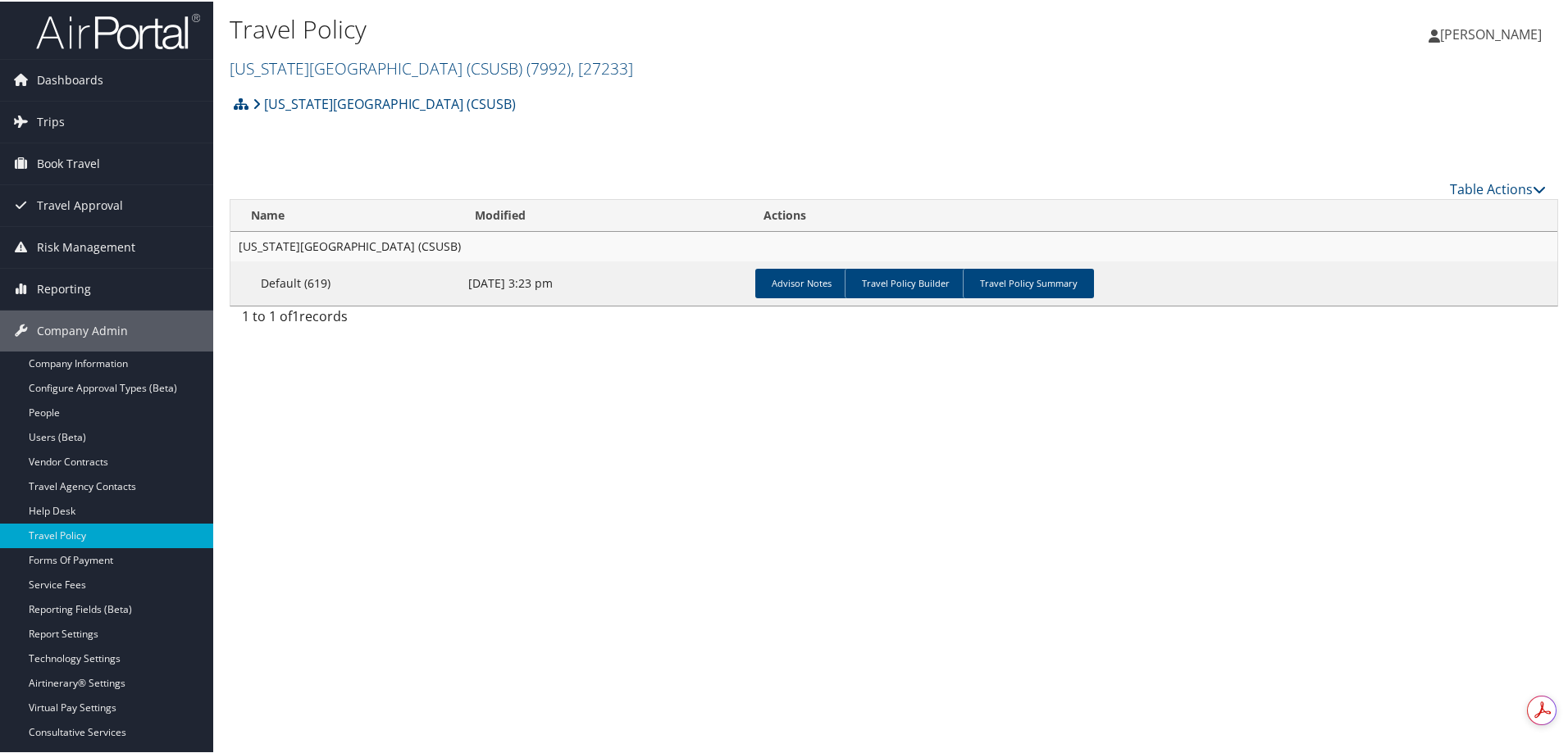
click at [789, 288] on link "Advisor Notes" at bounding box center [801, 282] width 92 height 30
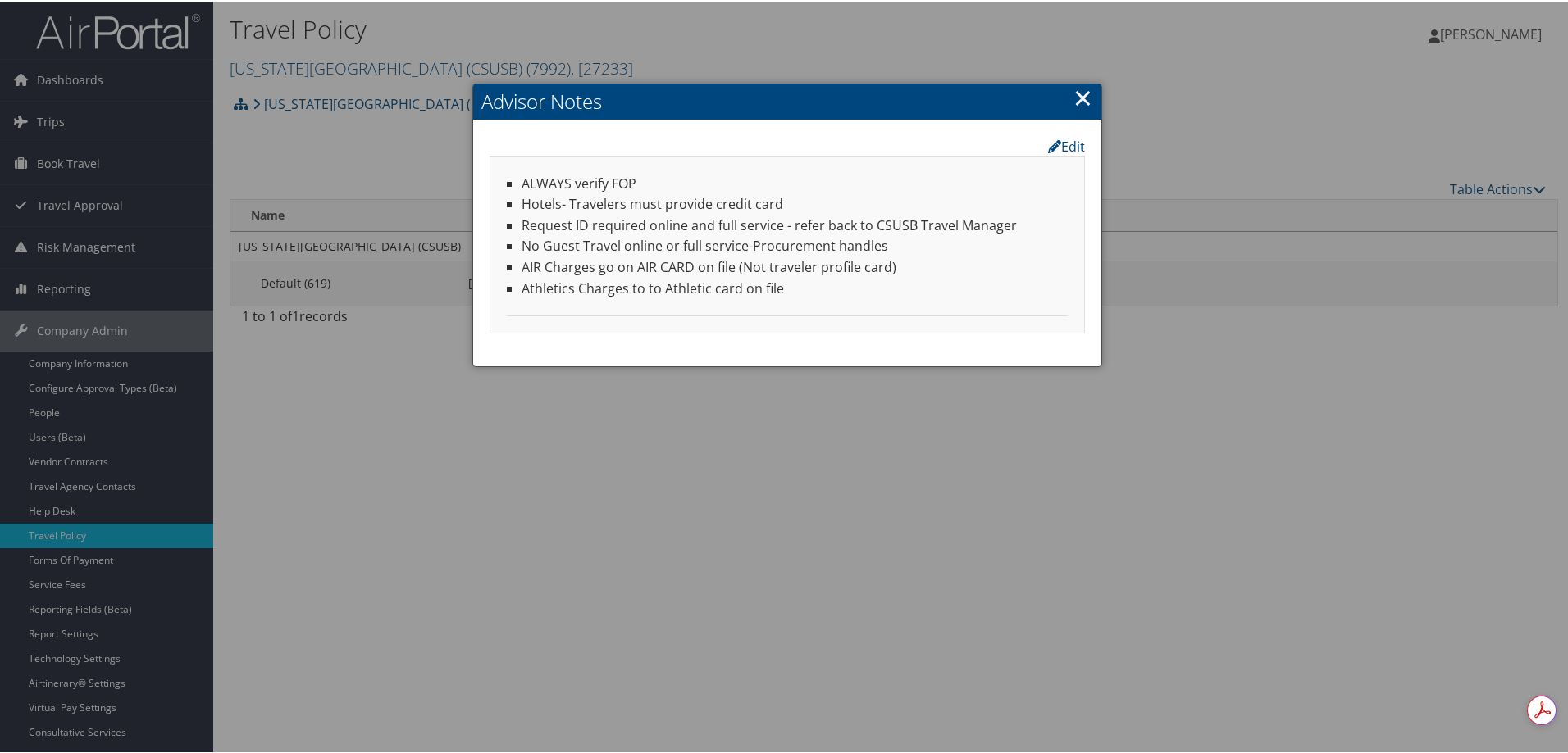
drag, startPoint x: 1011, startPoint y: 229, endPoint x: 505, endPoint y: 224, distance: 506.0
click at [521, 224] on li "Request ID required online and full service - refer back to CSUSB Travel Manager" at bounding box center [794, 224] width 546 height 21
copy li "Request ID required online and full service - refer back to CSUSB Travel Manager"
